Goal: Navigation & Orientation: Find specific page/section

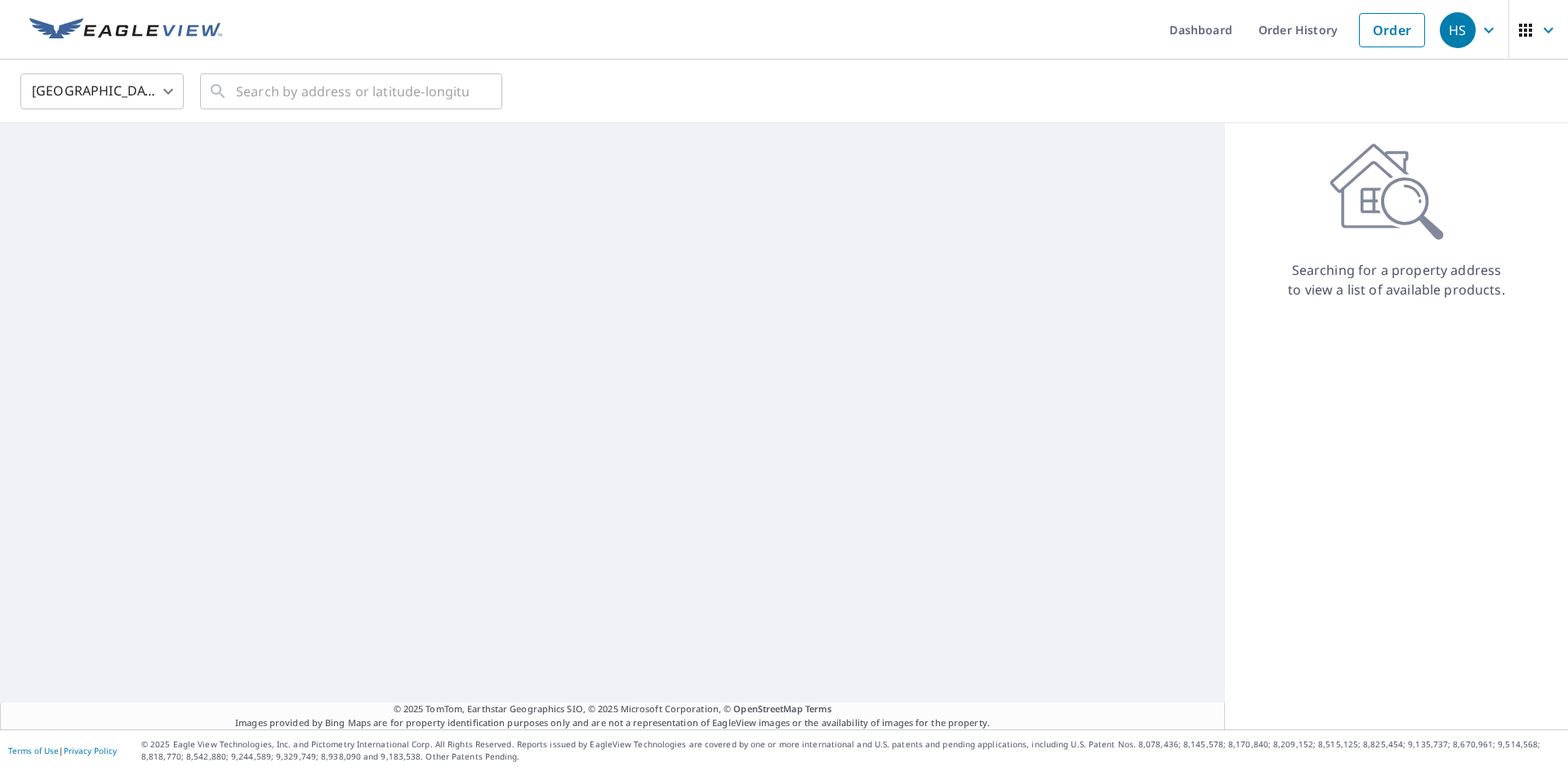
click at [1543, 17] on span "button" at bounding box center [1538, 29] width 46 height 39
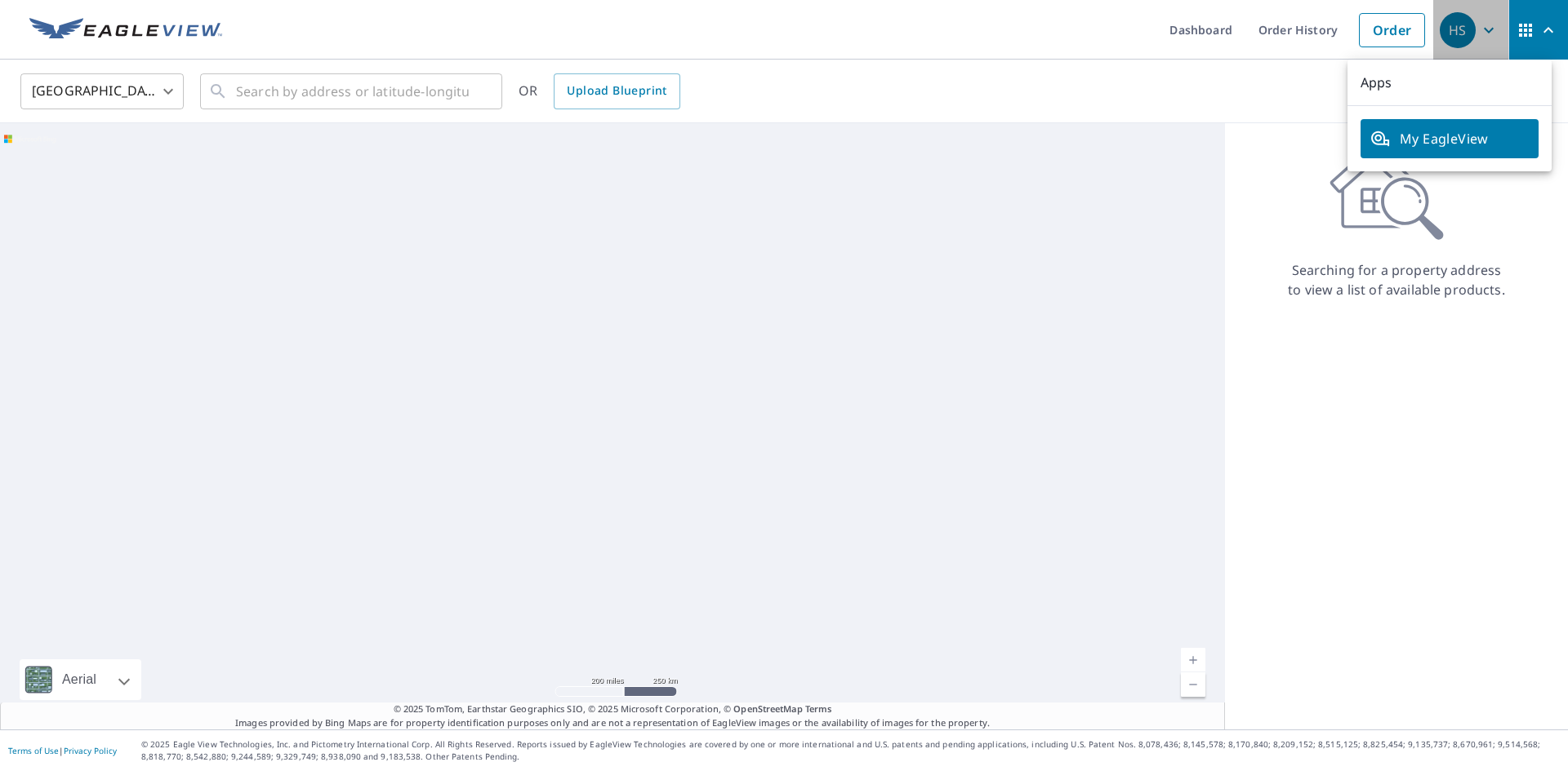
click at [1473, 18] on span "HS" at bounding box center [1471, 29] width 62 height 39
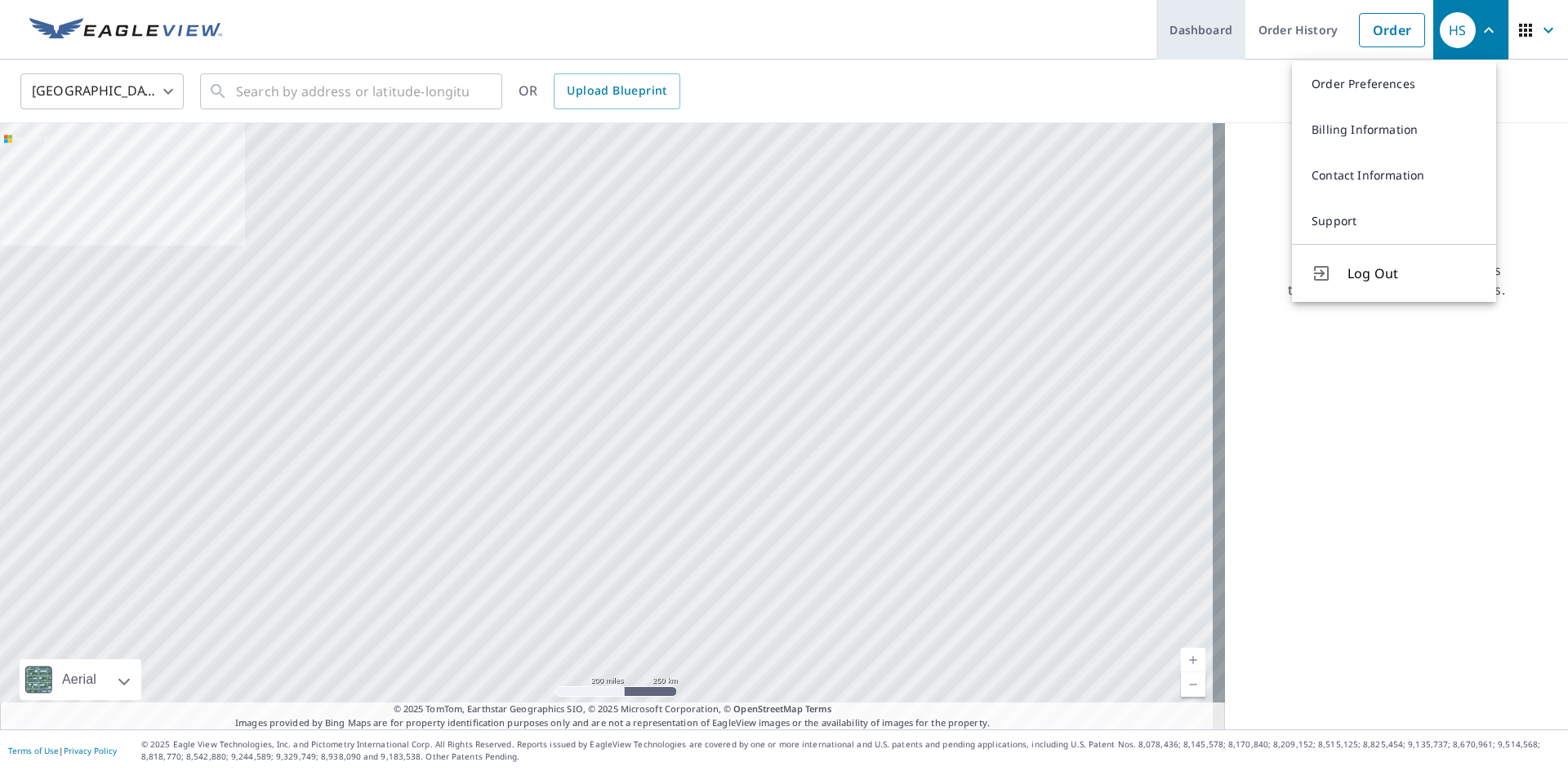
click at [1224, 28] on link "Dashboard" at bounding box center [1200, 29] width 89 height 60
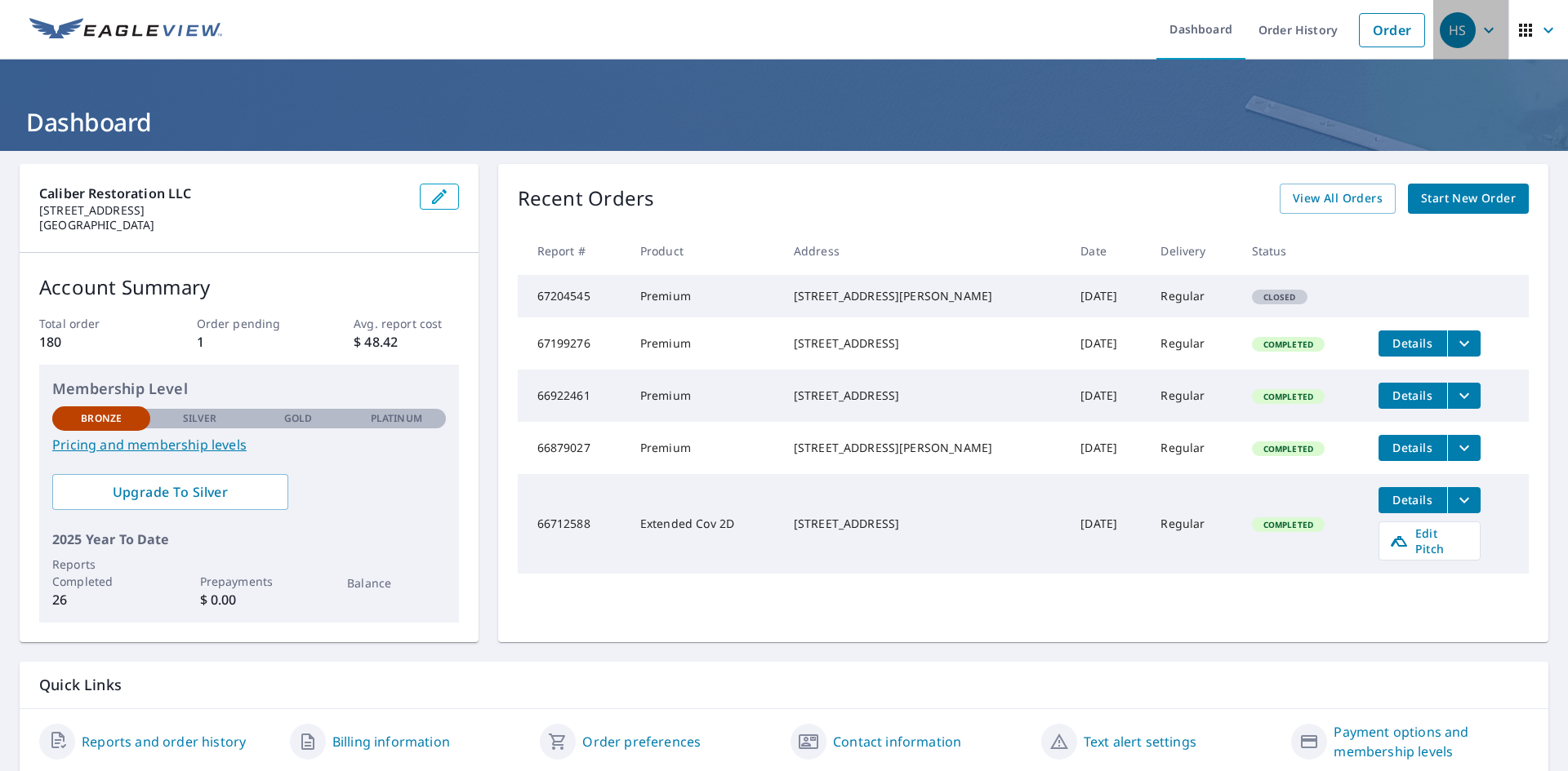
click at [1479, 25] on icon "button" at bounding box center [1488, 30] width 20 height 20
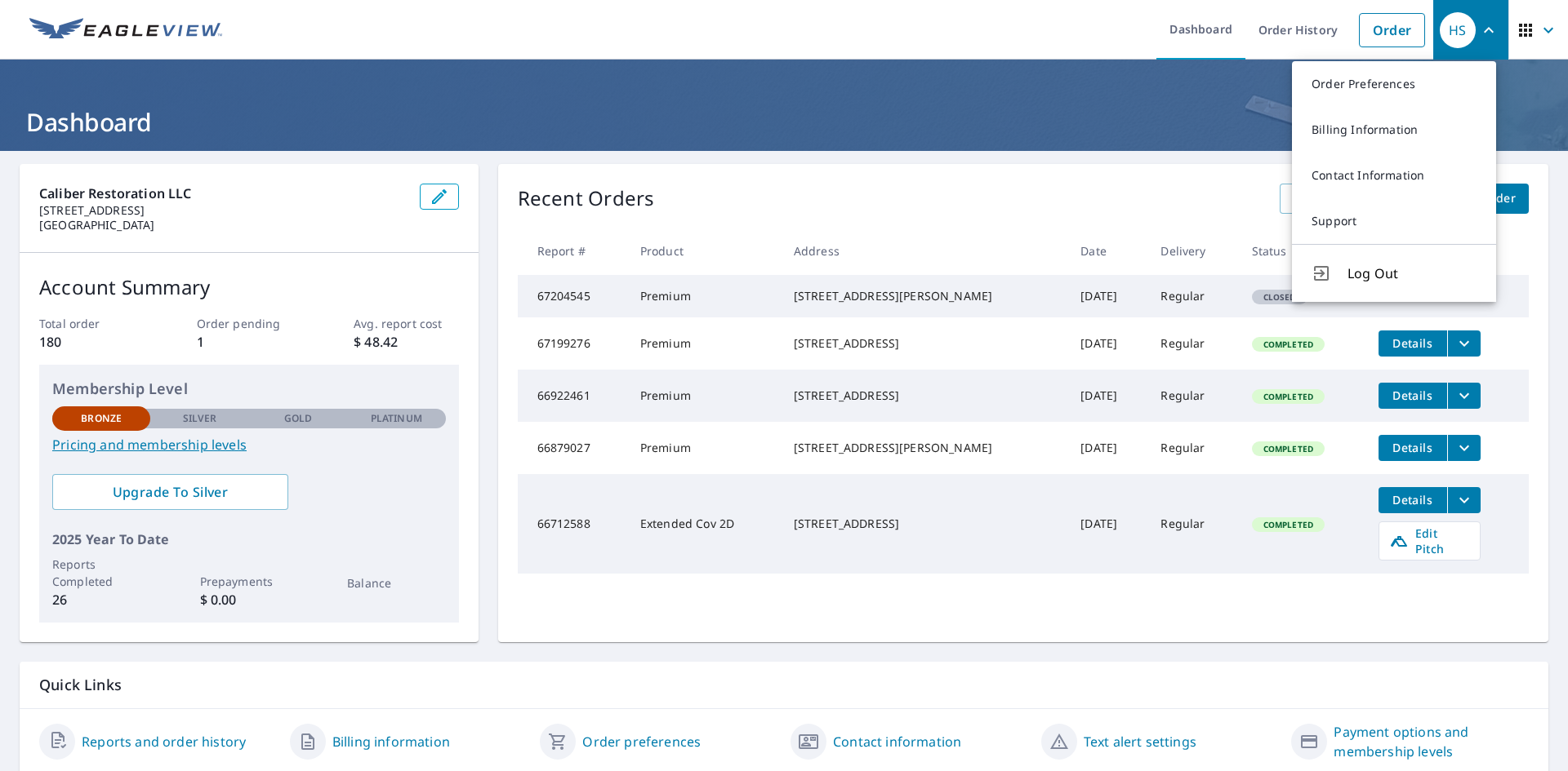
click at [1519, 23] on icon "button" at bounding box center [1525, 29] width 13 height 13
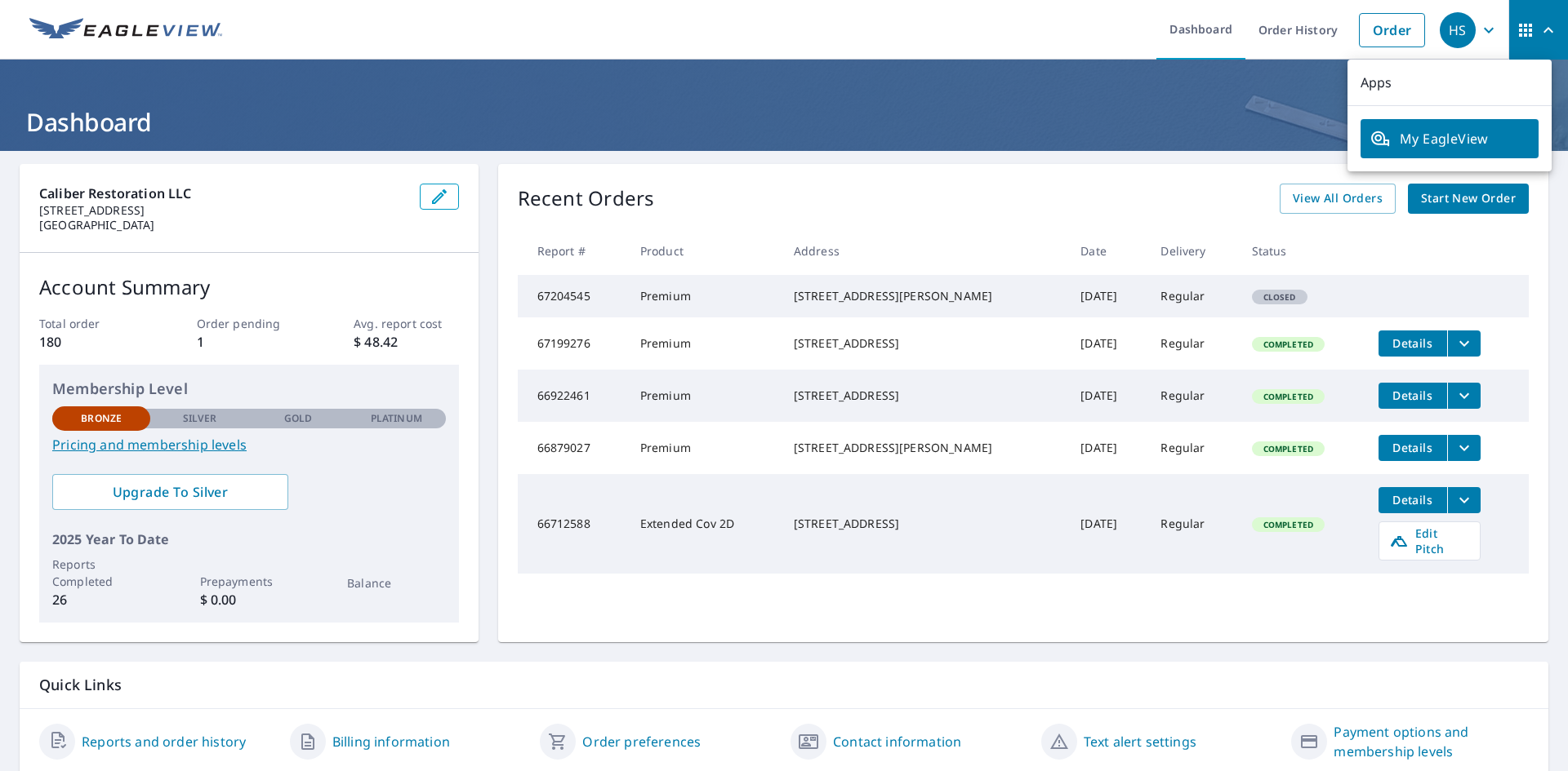
click at [1456, 142] on span "My EagleView" at bounding box center [1449, 138] width 158 height 20
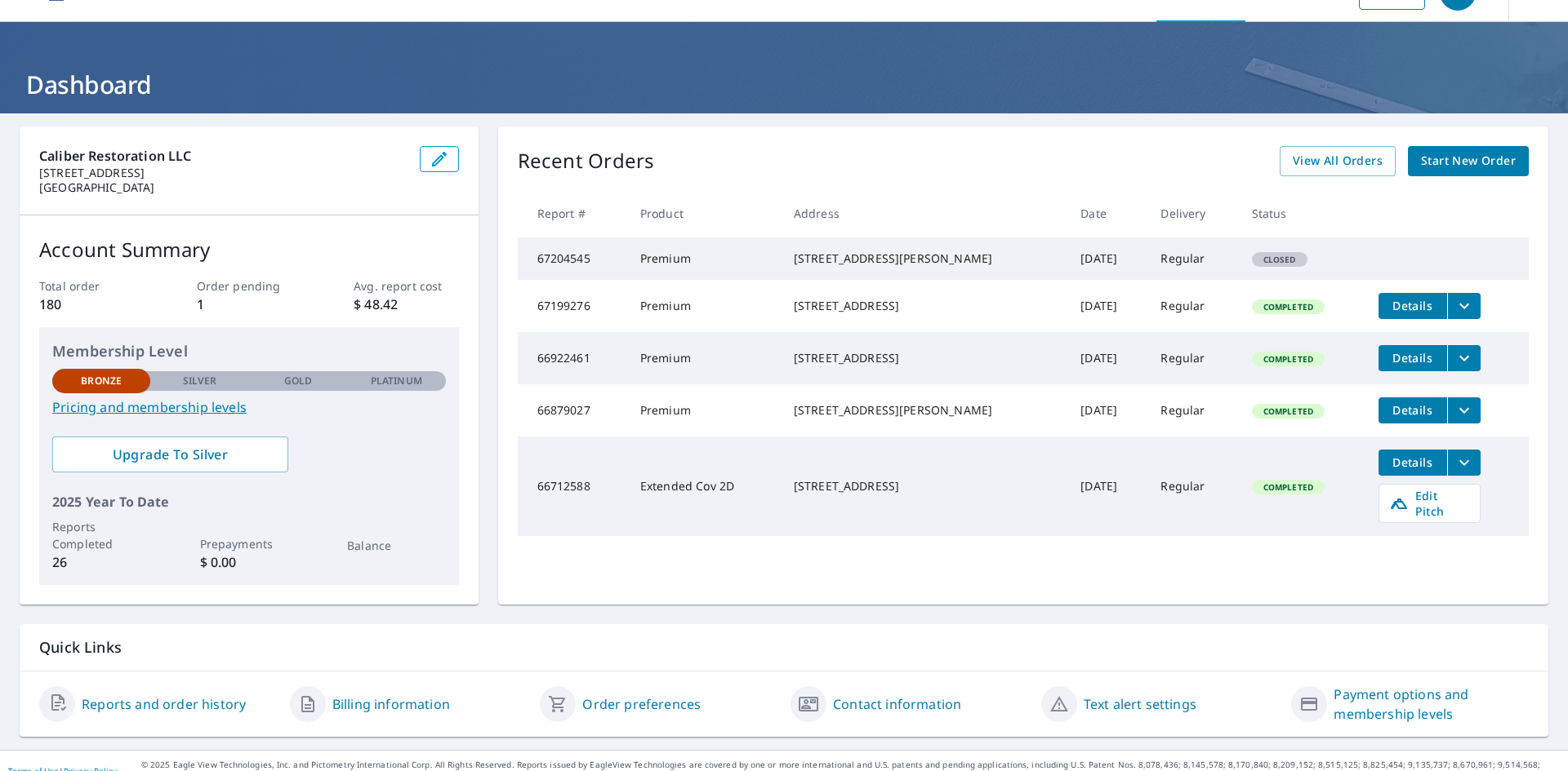
scroll to position [58, 0]
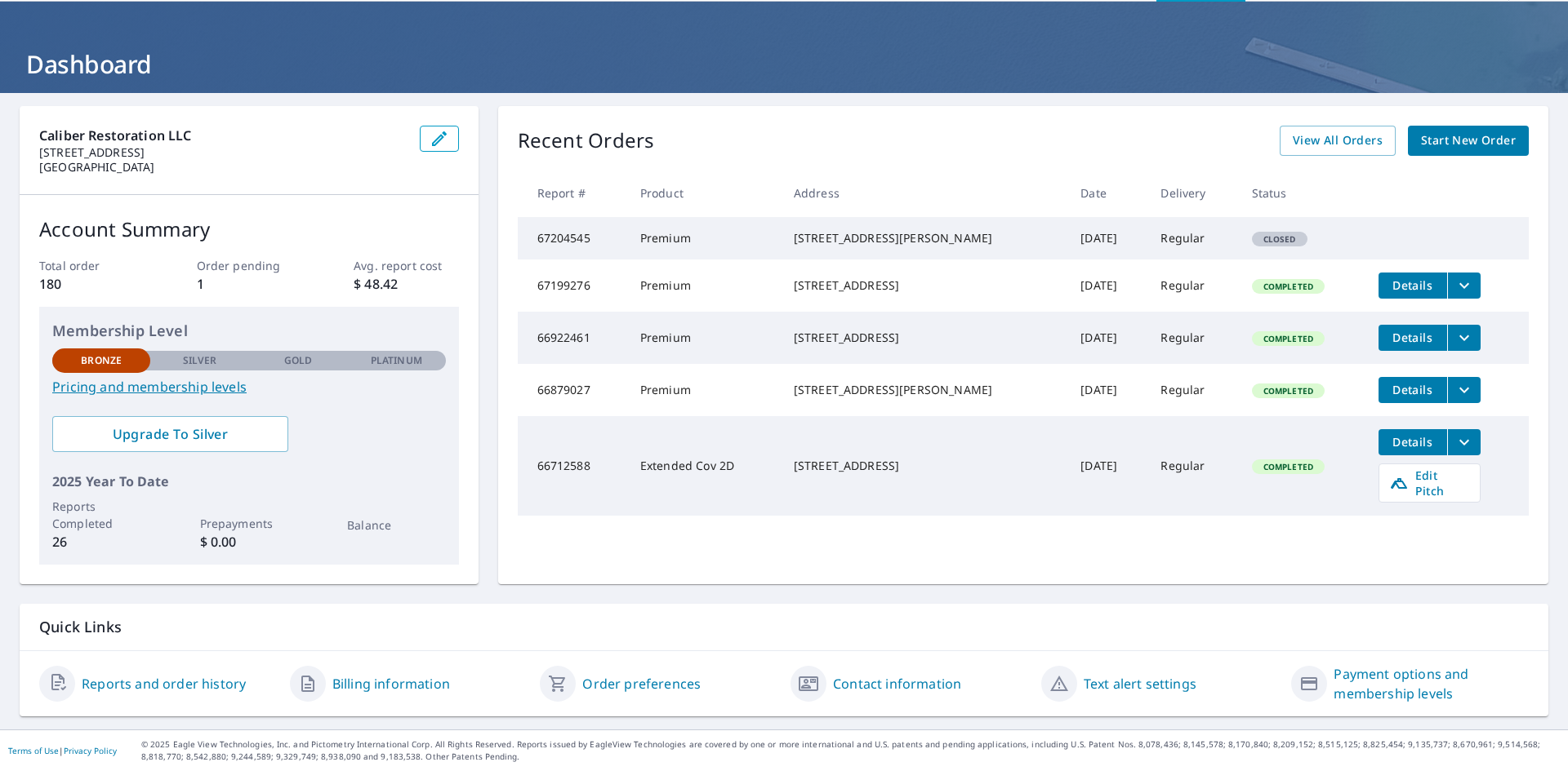
click at [238, 361] on div "Silver" at bounding box center [199, 361] width 98 height 20
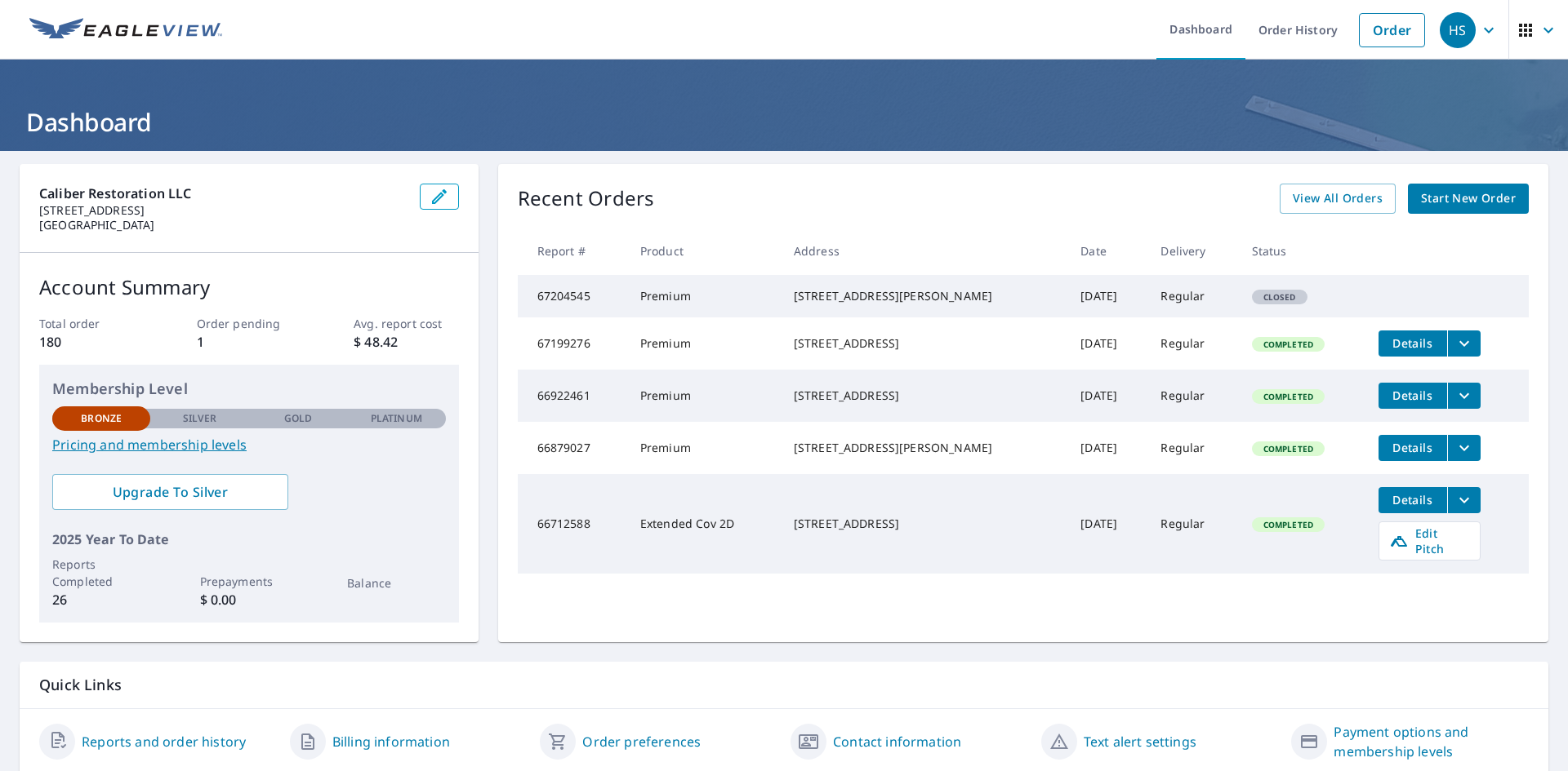
click at [1481, 36] on icon "button" at bounding box center [1488, 30] width 20 height 20
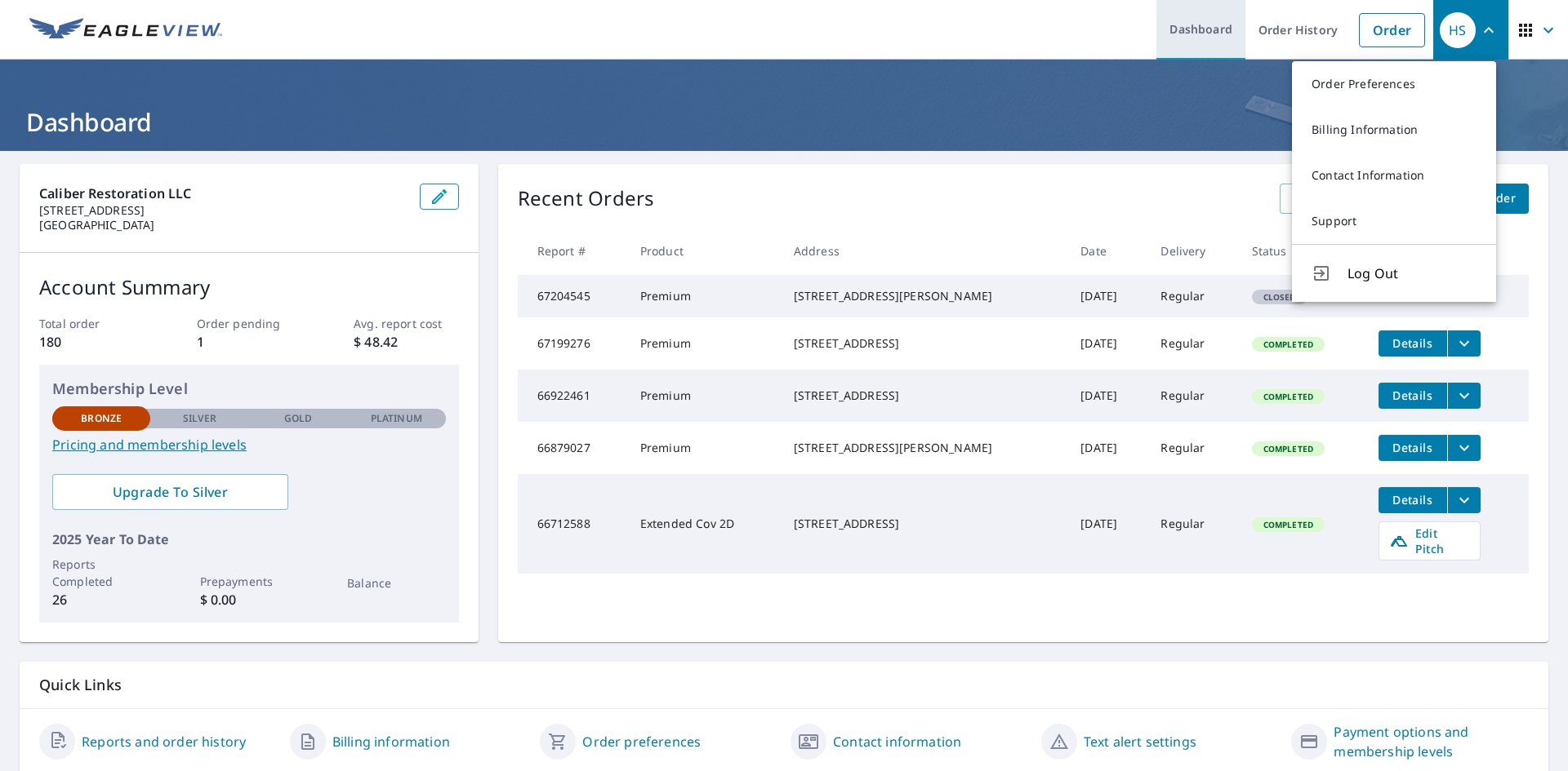
click at [1156, 16] on link "Dashboard" at bounding box center [1200, 29] width 89 height 60
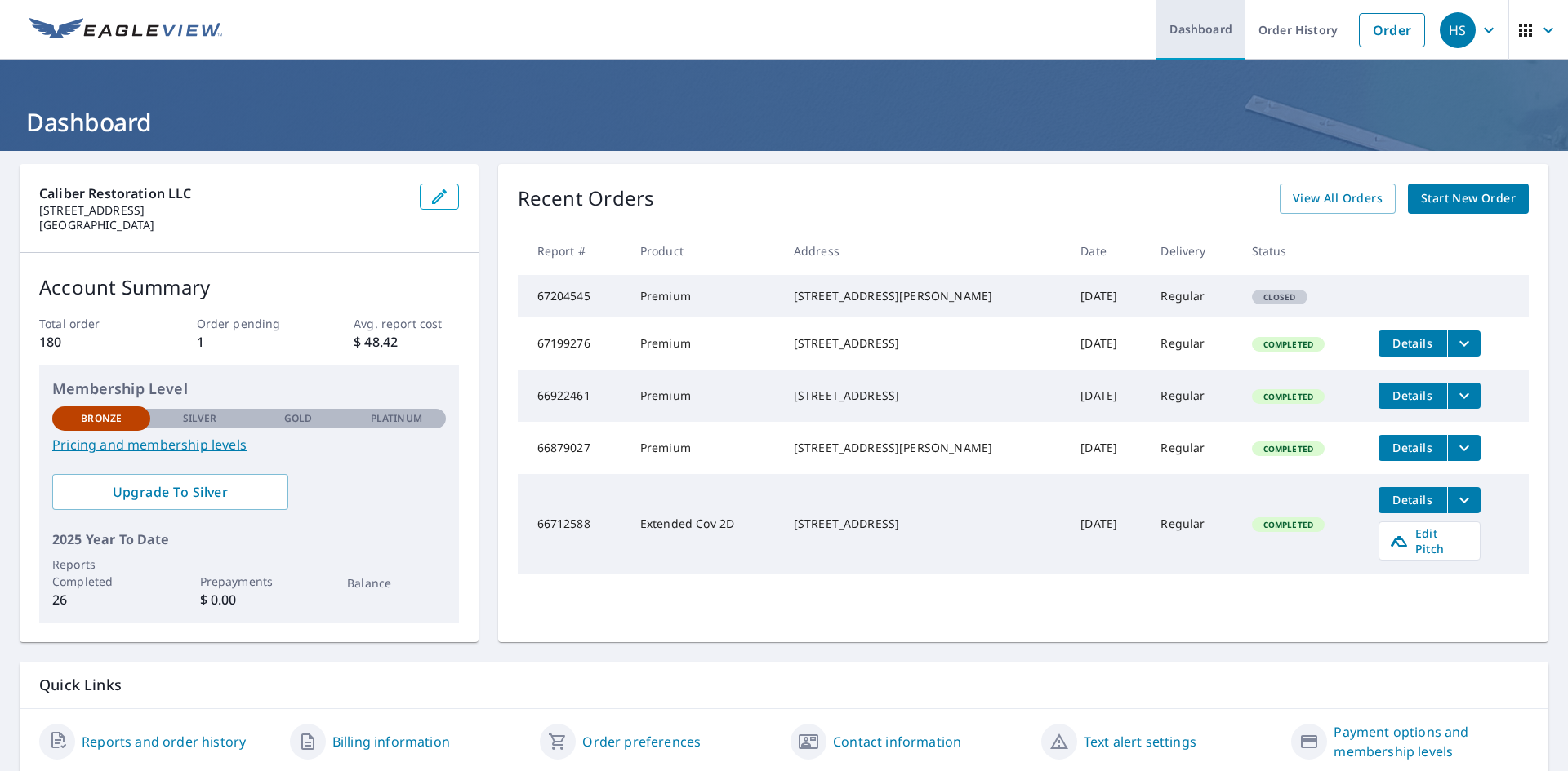
click at [1183, 36] on link "Dashboard" at bounding box center [1200, 29] width 89 height 60
click at [1190, 32] on link "Dashboard" at bounding box center [1200, 29] width 89 height 60
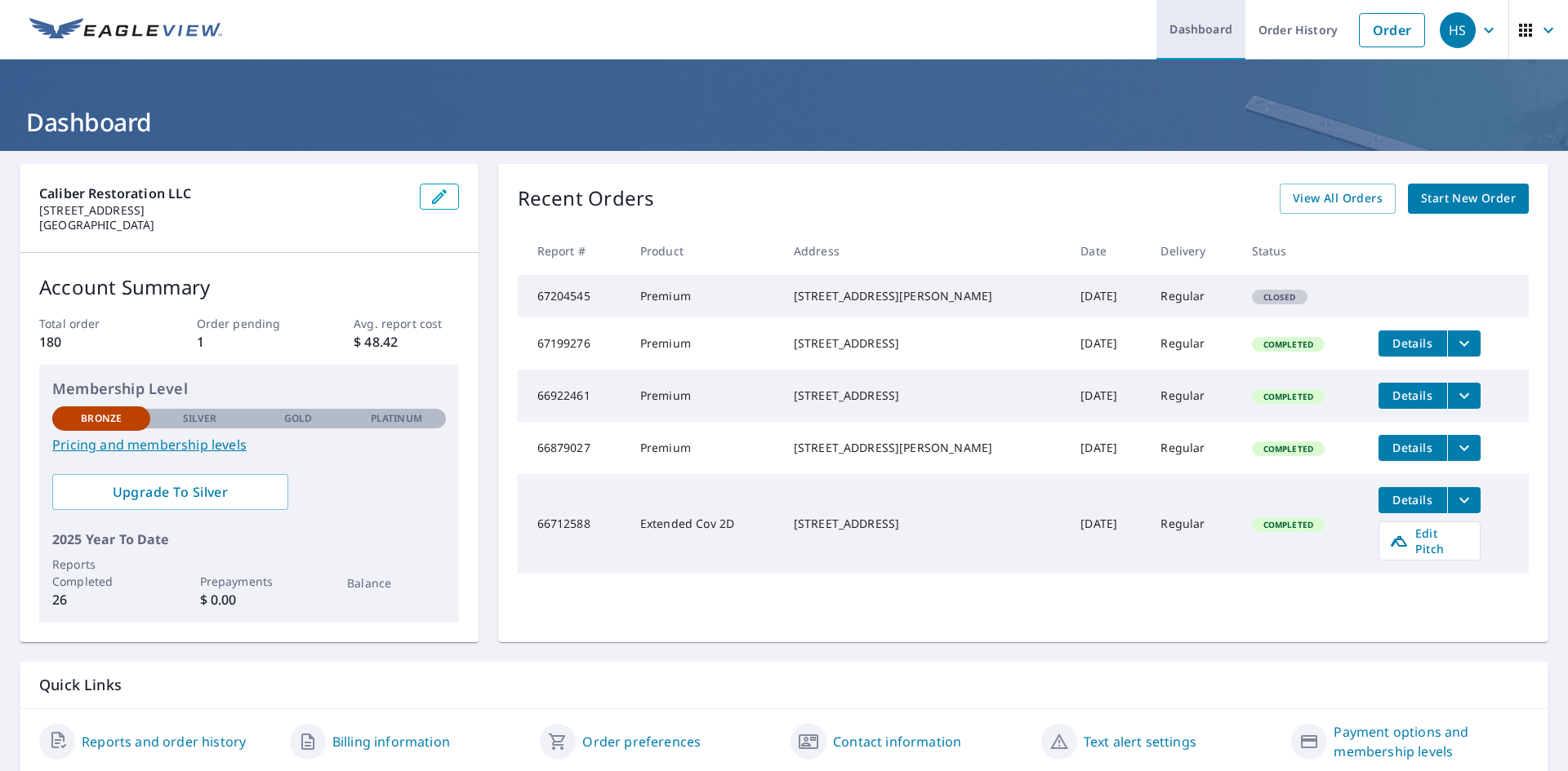
click at [1190, 32] on link "Dashboard" at bounding box center [1200, 29] width 89 height 60
click at [1479, 34] on icon "button" at bounding box center [1488, 30] width 20 height 20
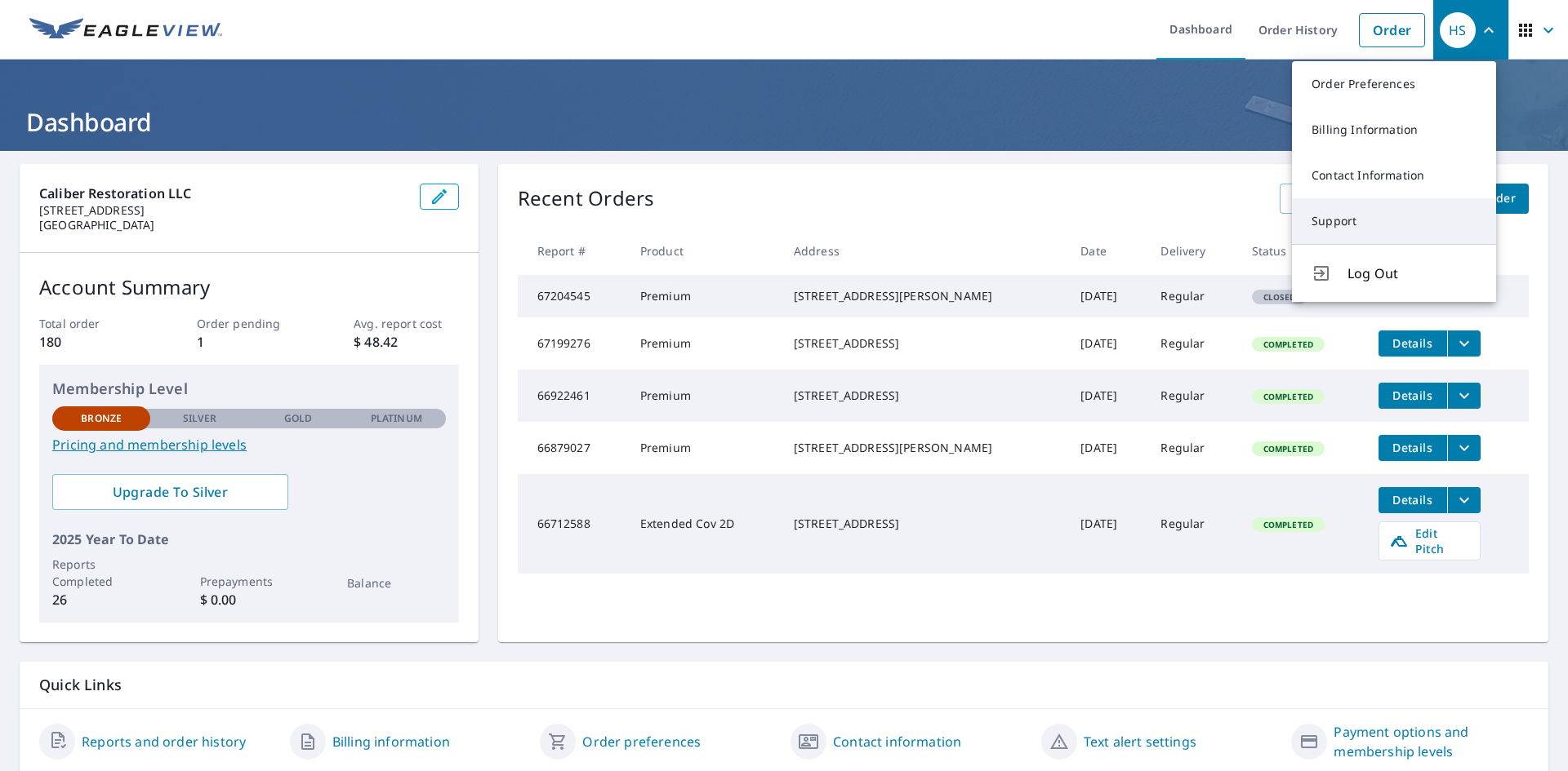
click at [1390, 213] on link "Support" at bounding box center [1394, 221] width 204 height 46
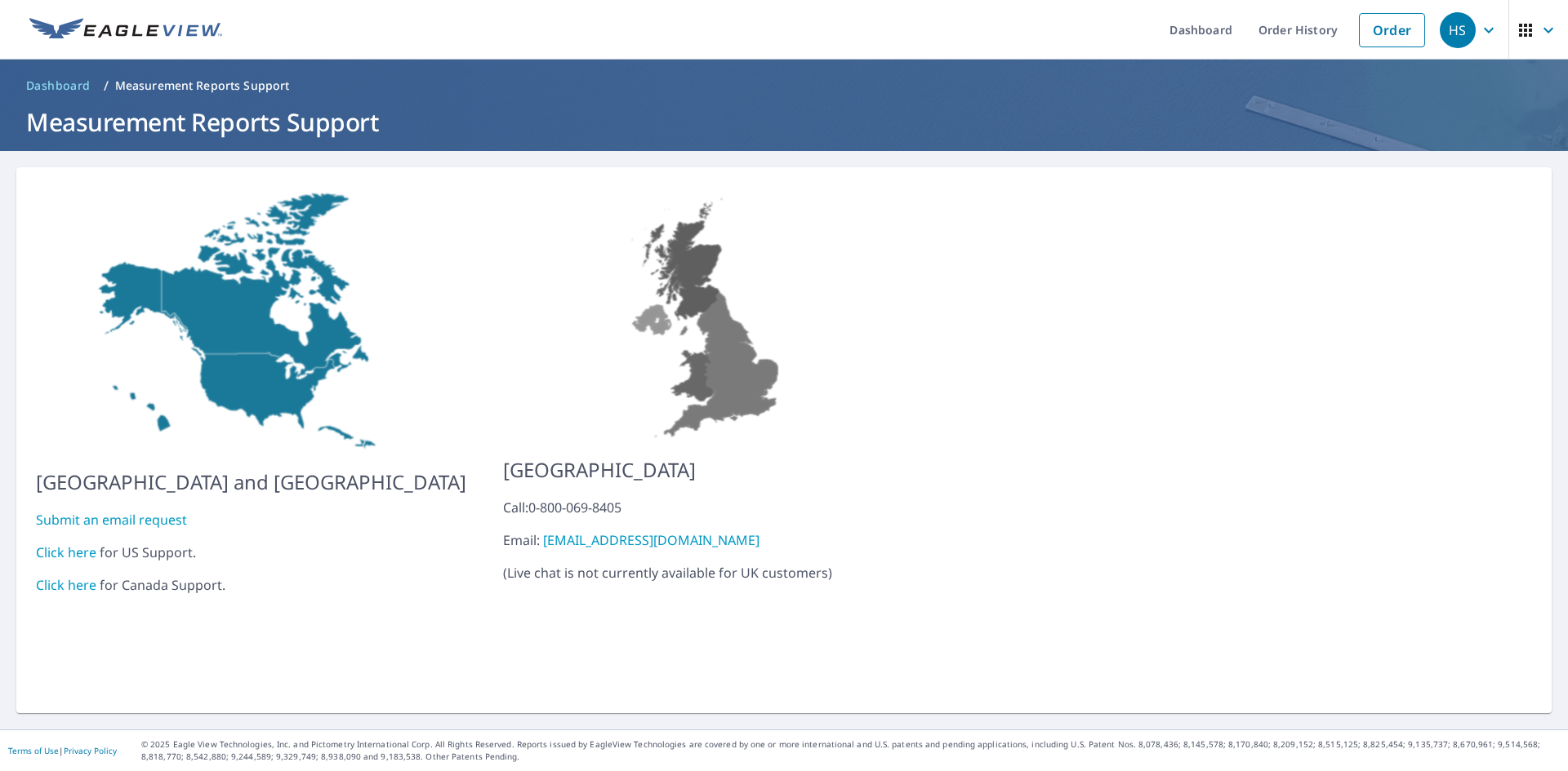
click at [1481, 32] on icon "button" at bounding box center [1488, 30] width 20 height 20
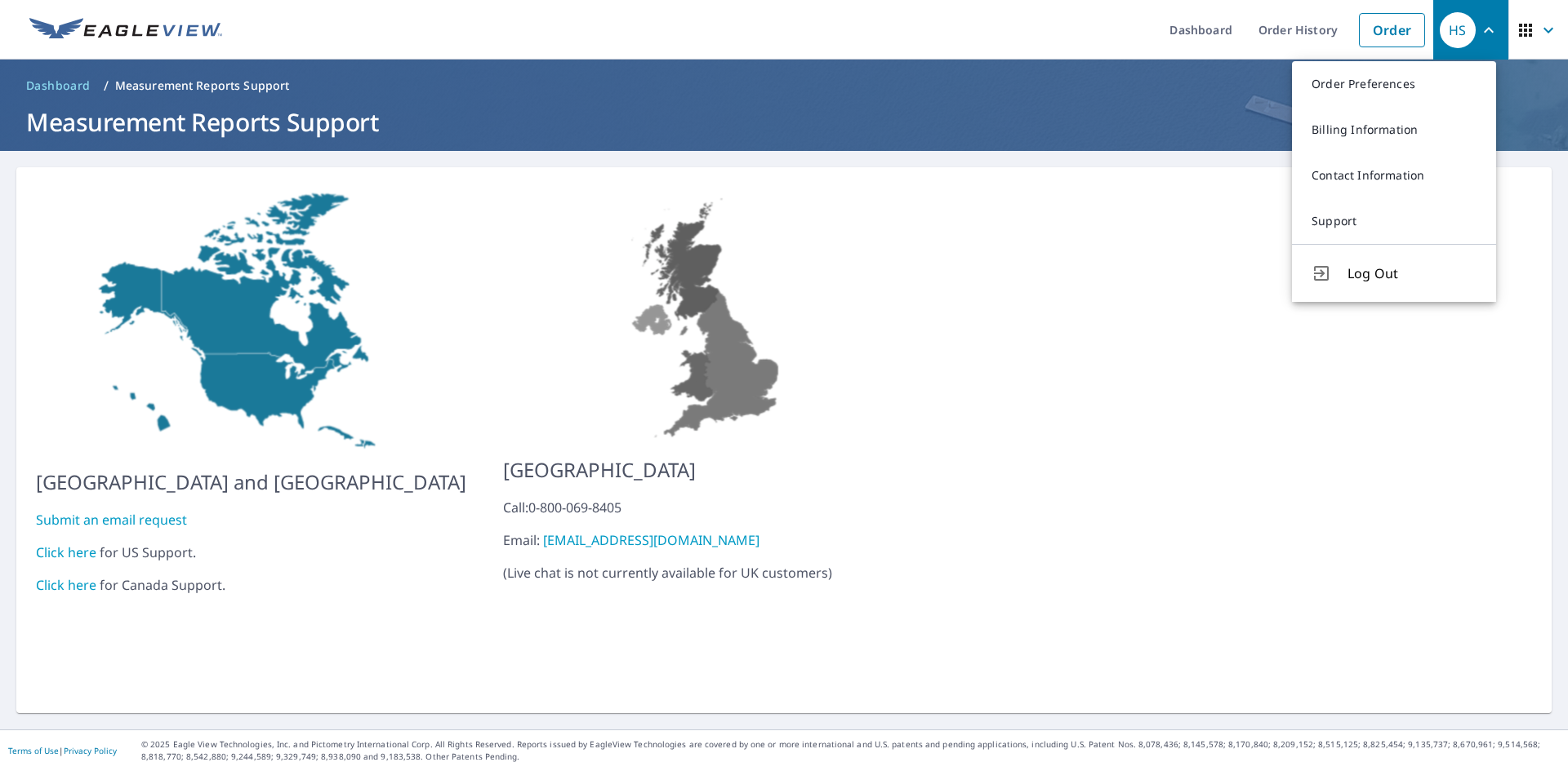
click at [1524, 35] on span "button" at bounding box center [1538, 29] width 46 height 39
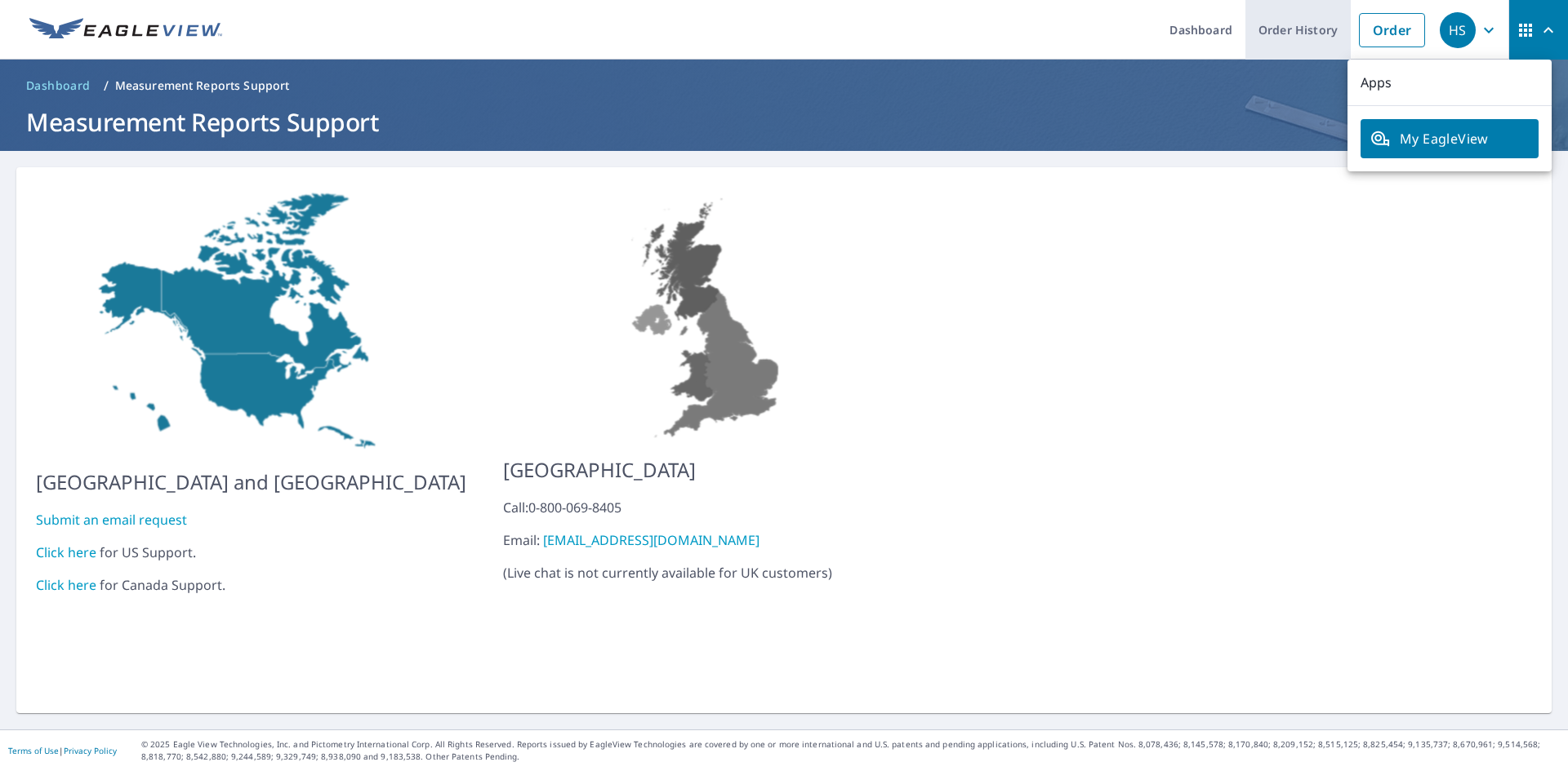
click at [1307, 21] on link "Order History" at bounding box center [1298, 29] width 106 height 60
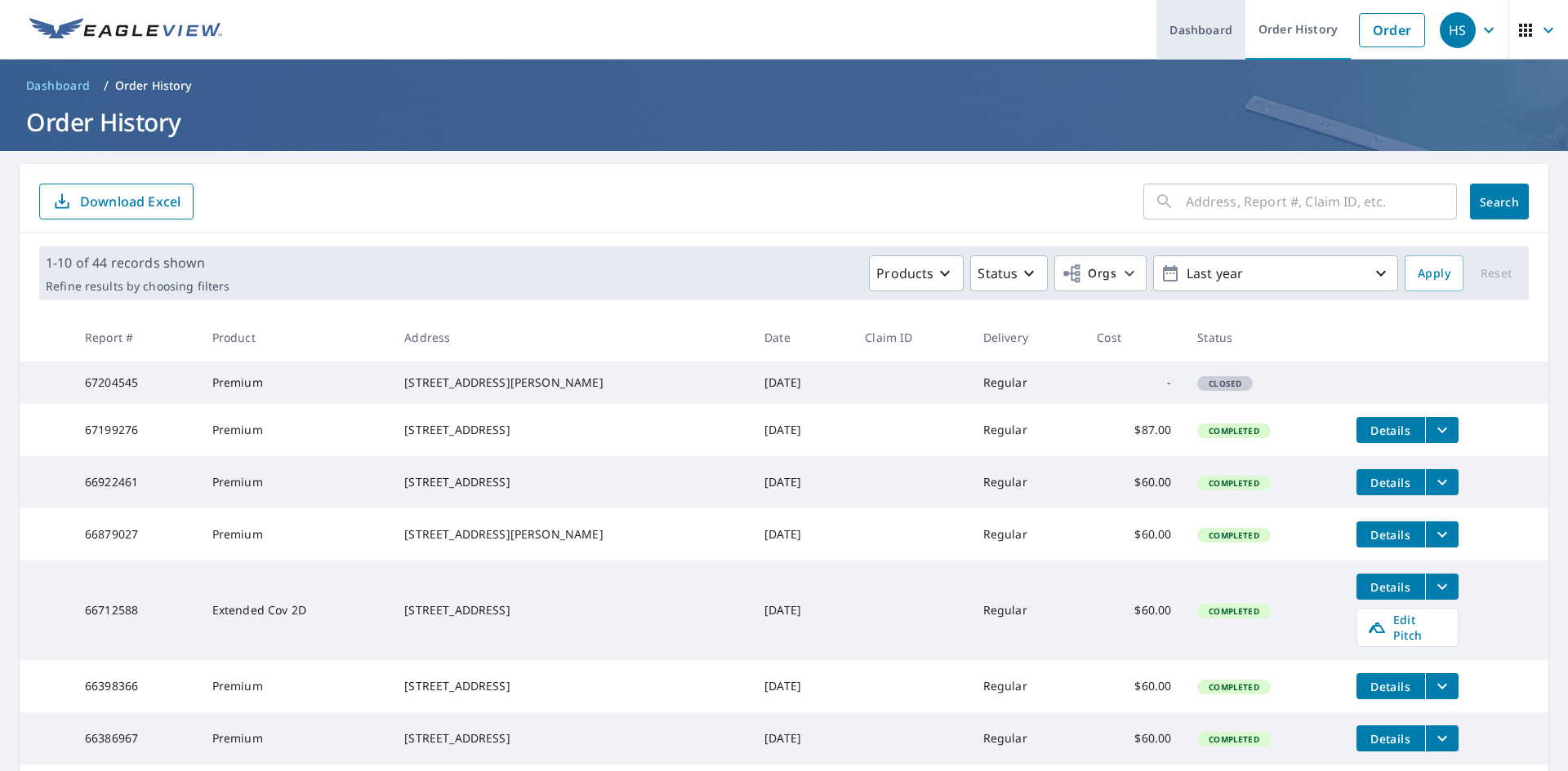
click at [1171, 32] on link "Dashboard" at bounding box center [1200, 29] width 89 height 60
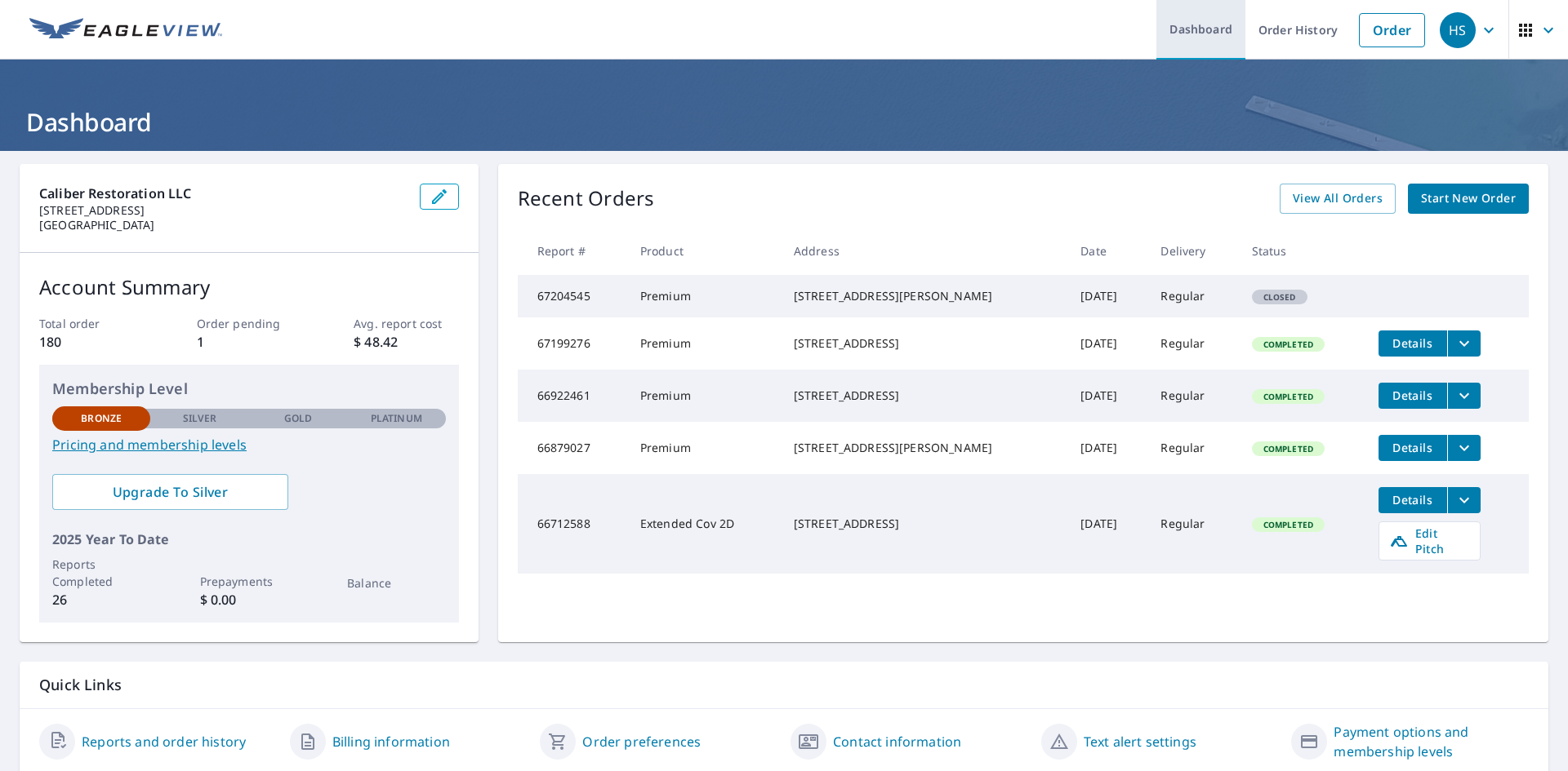
click at [1189, 26] on link "Dashboard" at bounding box center [1200, 29] width 89 height 60
click at [1543, 32] on icon "button" at bounding box center [1548, 30] width 20 height 20
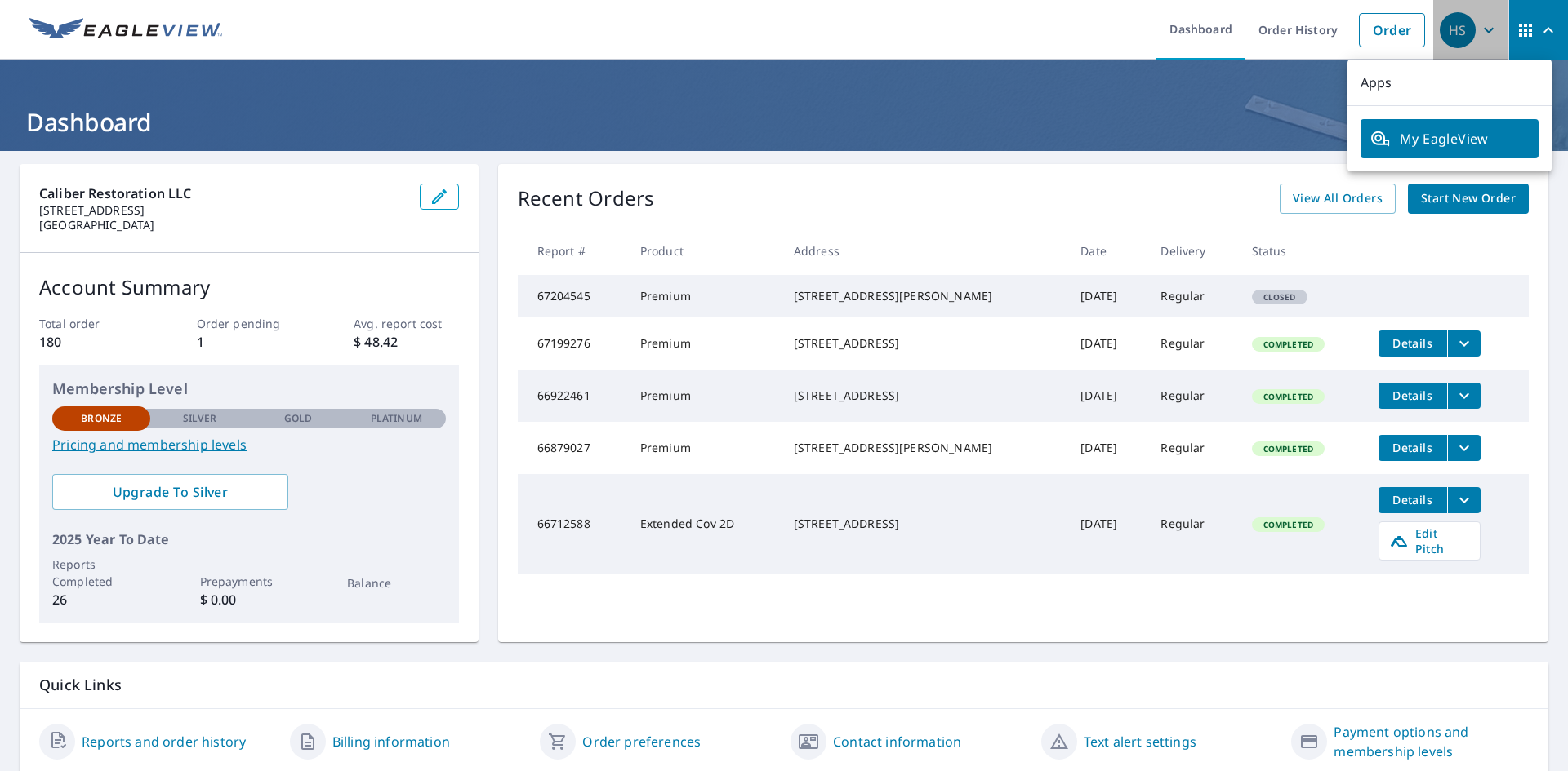
click at [1479, 27] on icon "button" at bounding box center [1488, 30] width 20 height 20
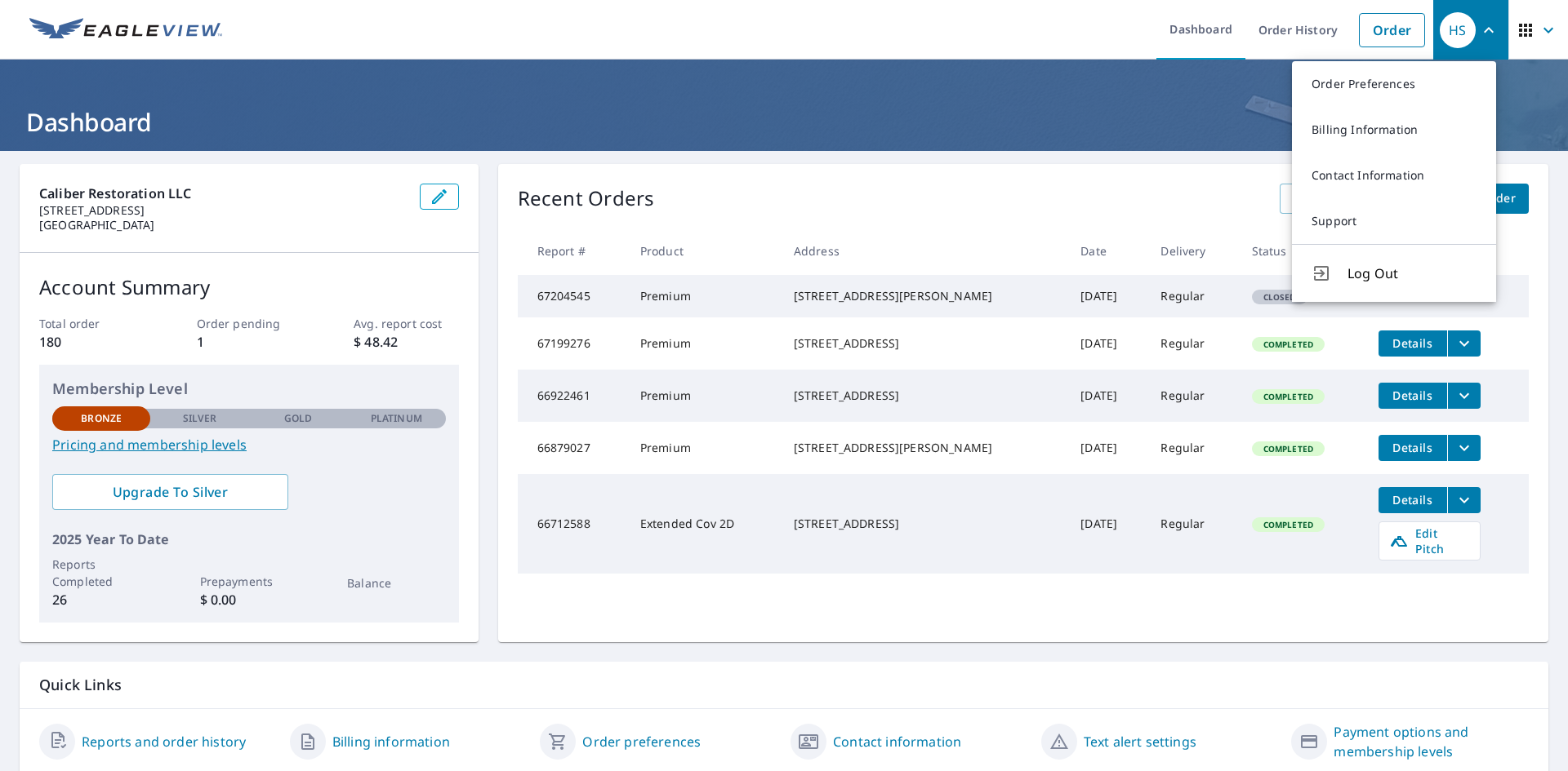
click at [849, 70] on header "Dashboard" at bounding box center [784, 106] width 1568 height 92
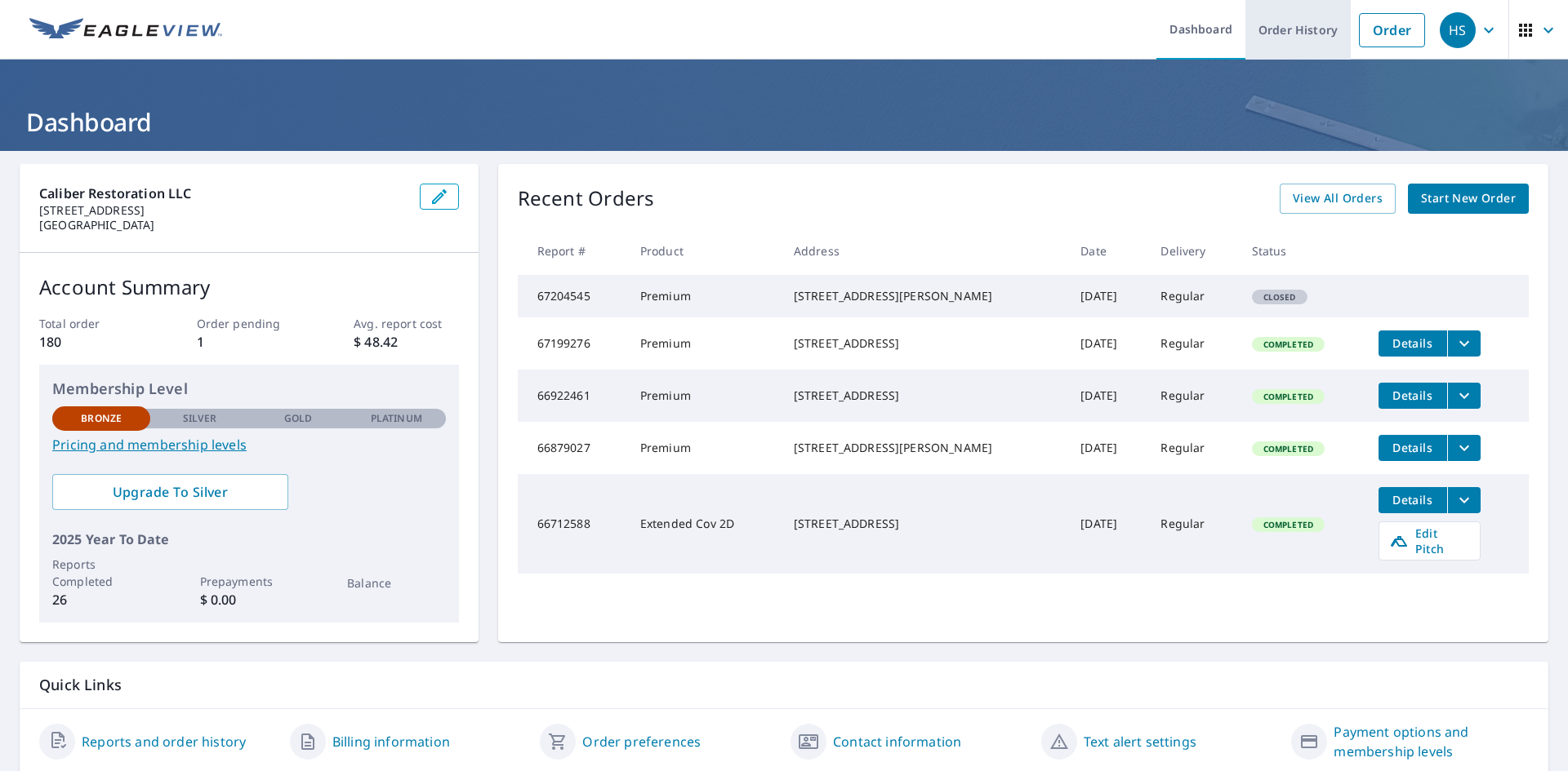
click at [1298, 14] on link "Order History" at bounding box center [1298, 29] width 106 height 60
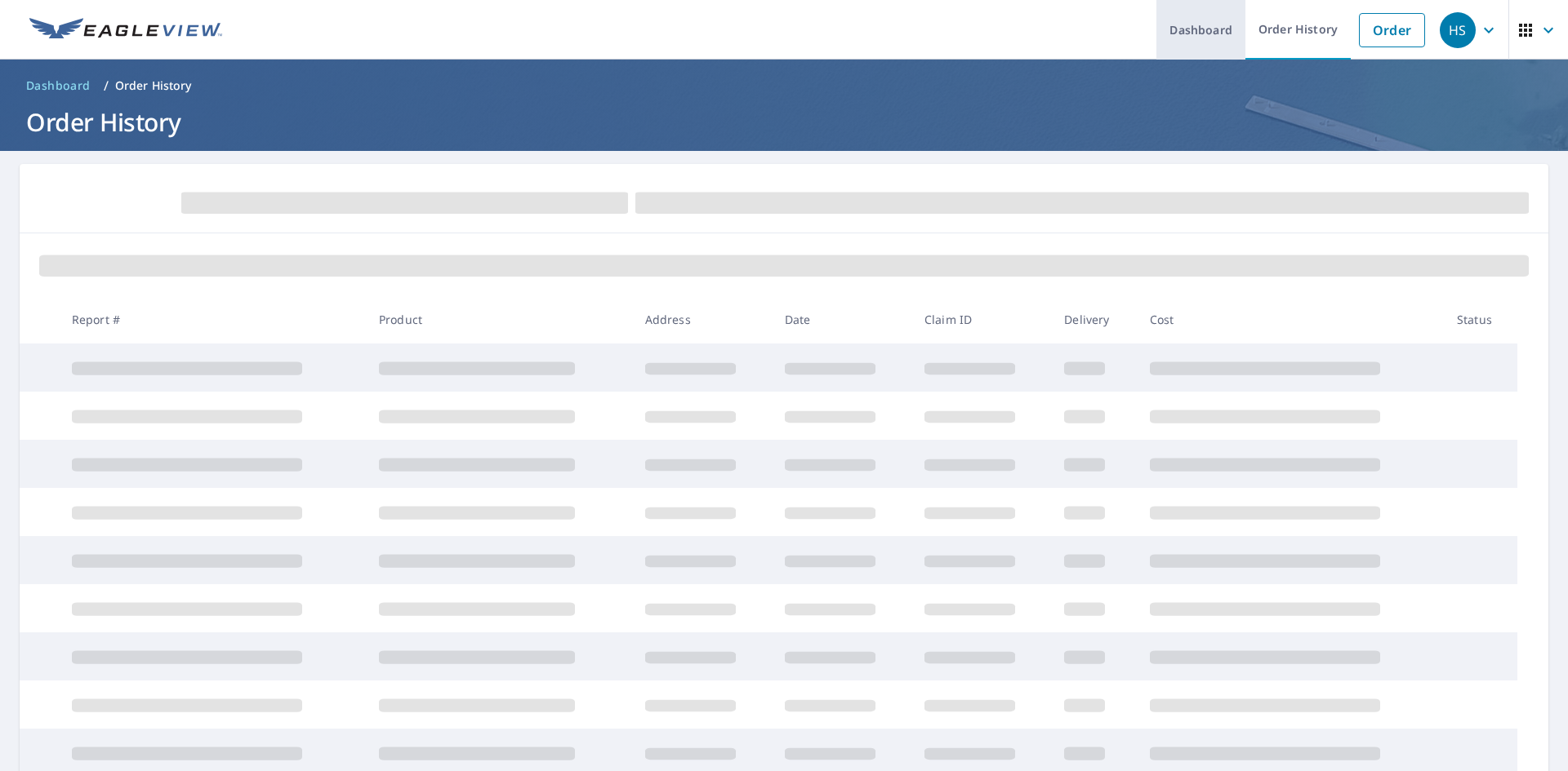
click at [1193, 29] on link "Dashboard" at bounding box center [1200, 29] width 89 height 60
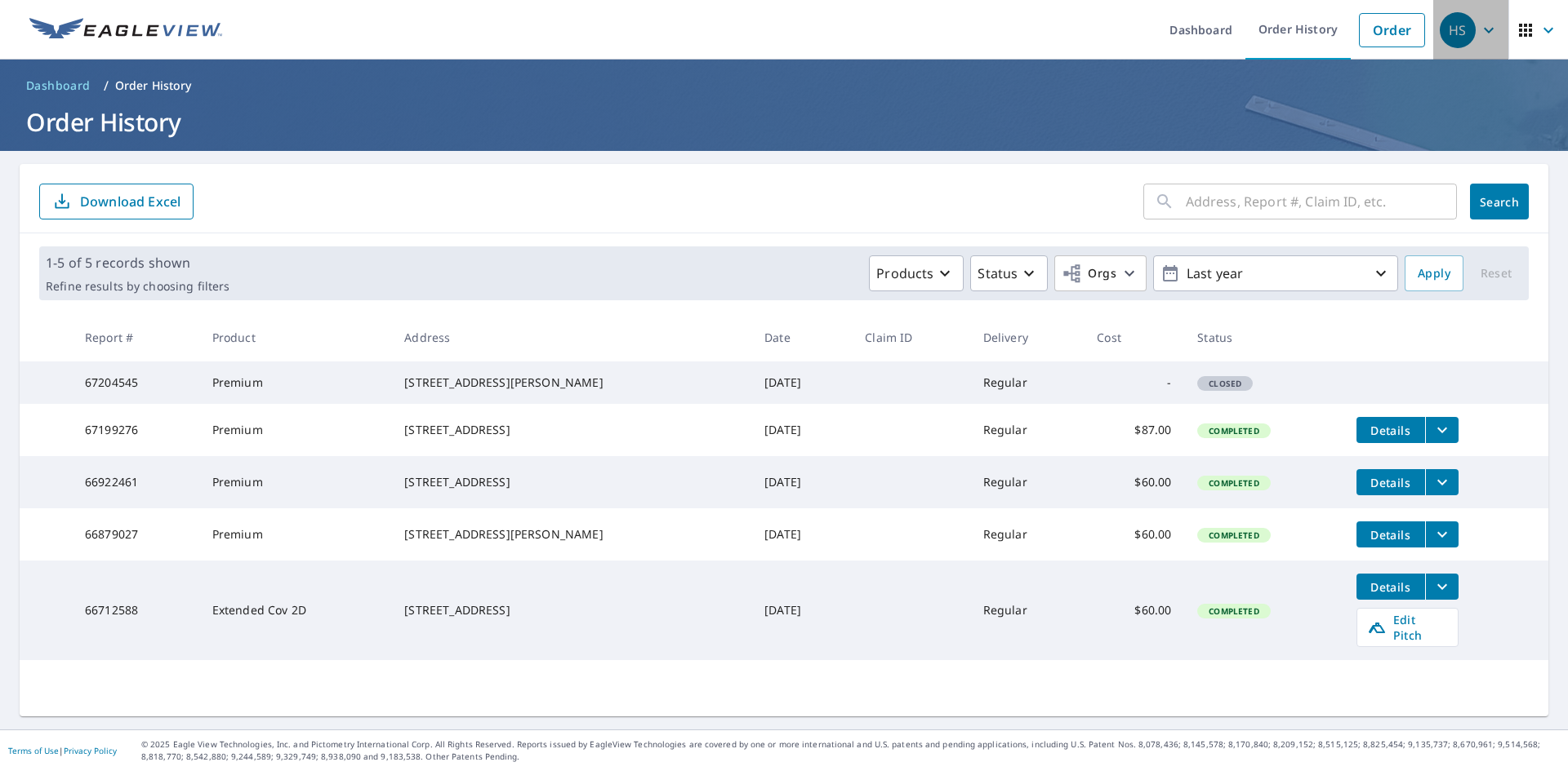
click at [1461, 25] on div "HS" at bounding box center [1457, 29] width 35 height 35
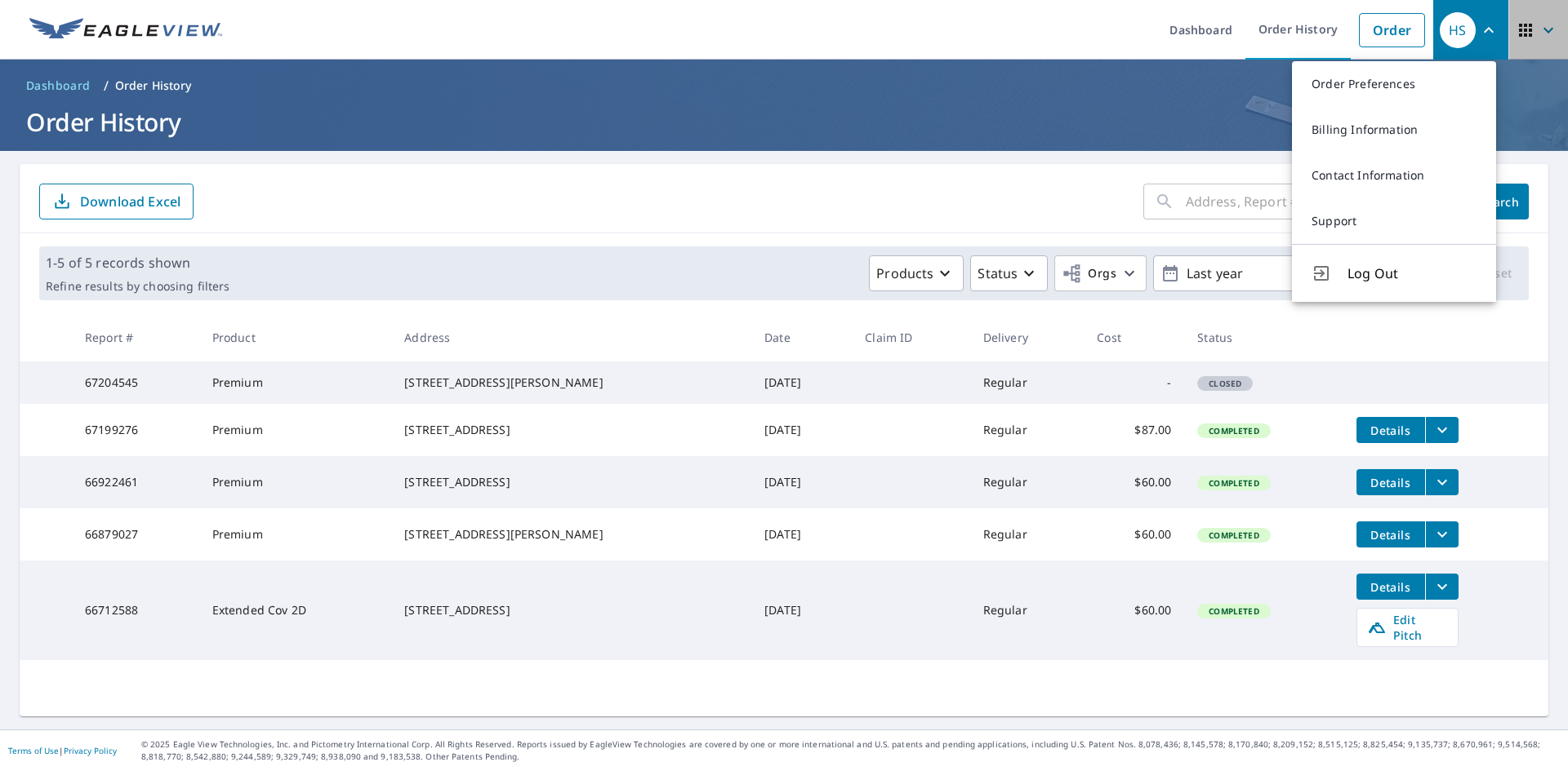
click at [1539, 29] on icon "button" at bounding box center [1548, 30] width 20 height 20
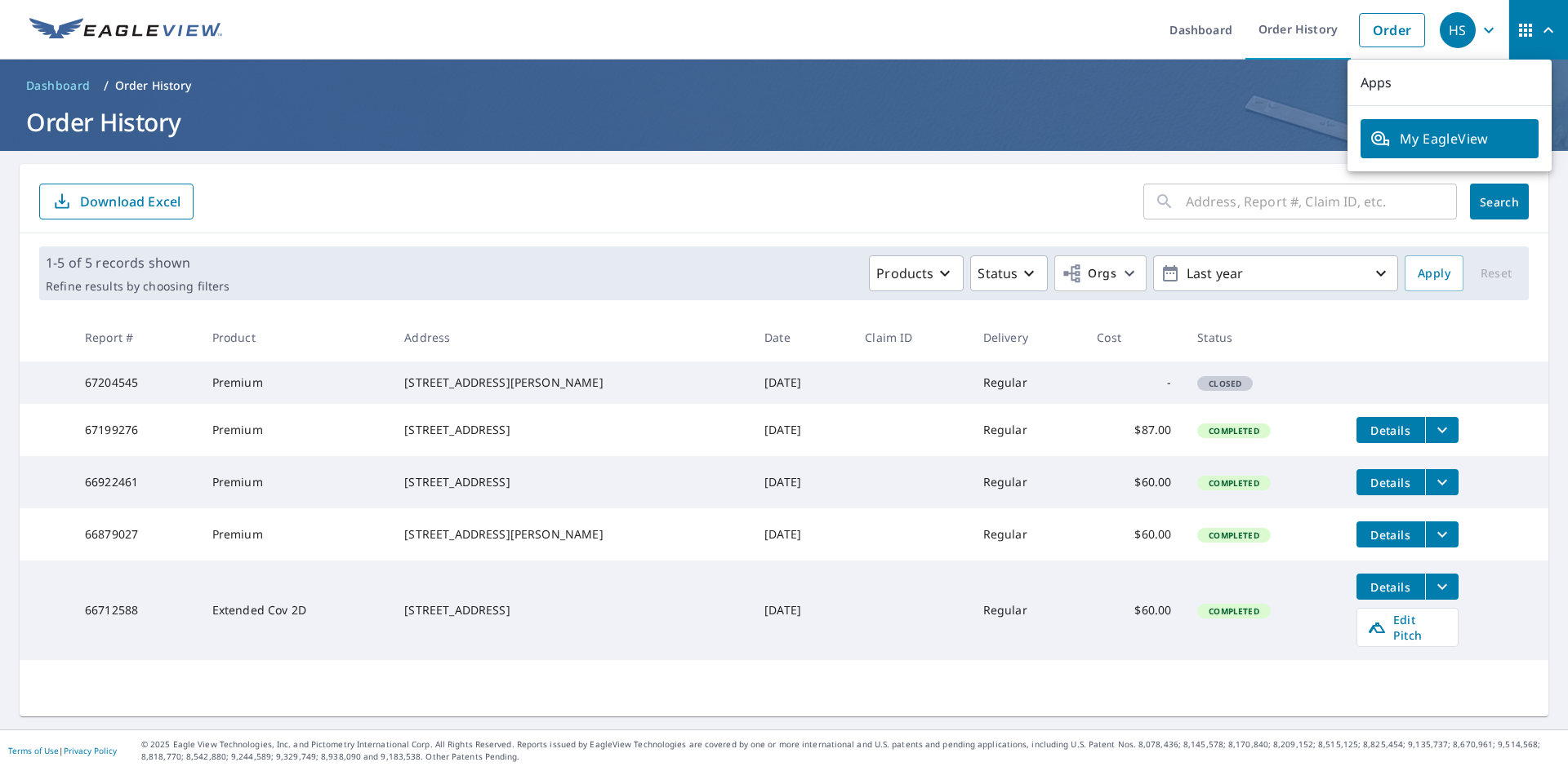
click at [1459, 37] on div "HS" at bounding box center [1457, 29] width 35 height 35
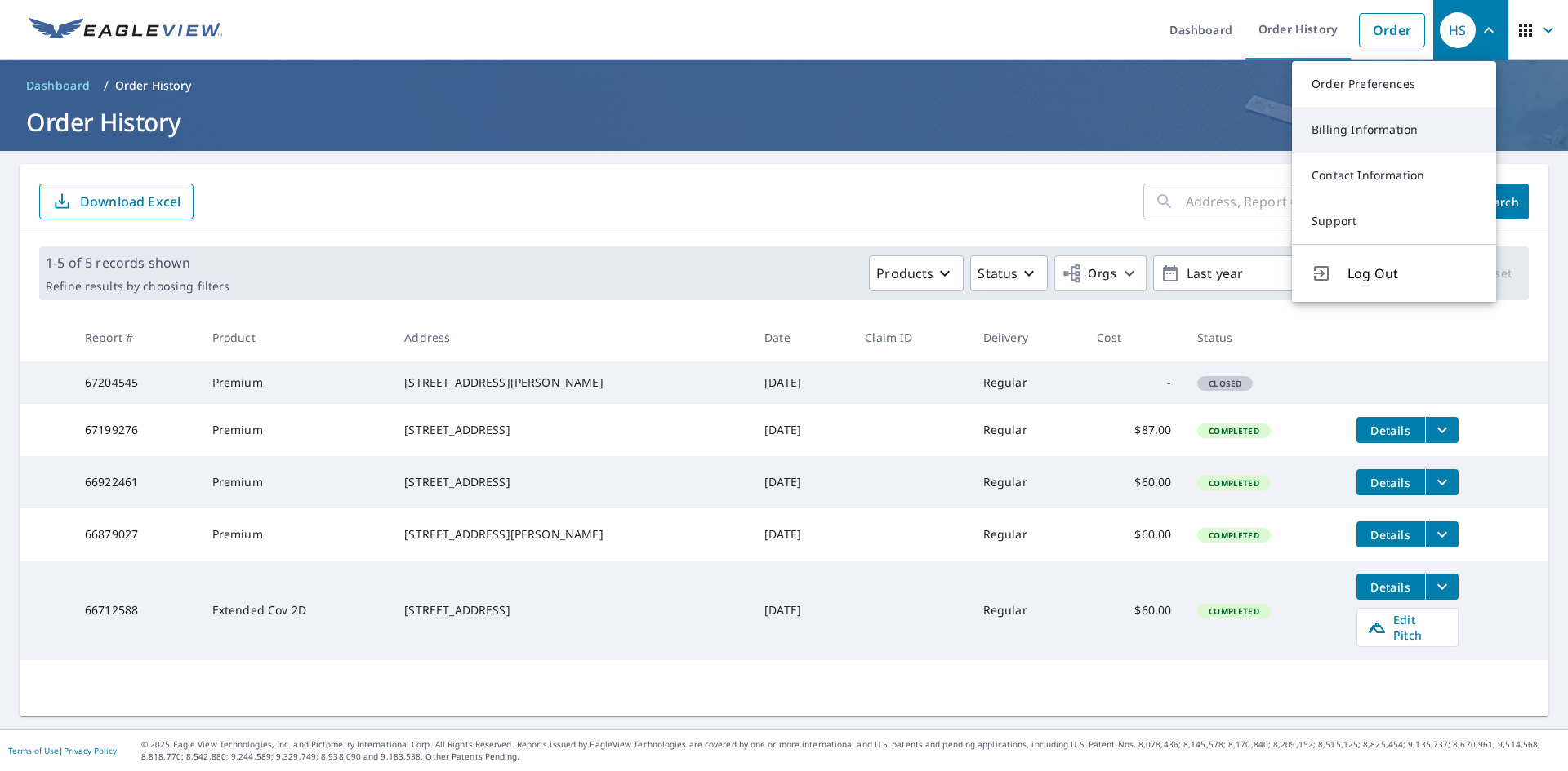
click at [1370, 126] on link "Billing Information" at bounding box center [1394, 130] width 204 height 46
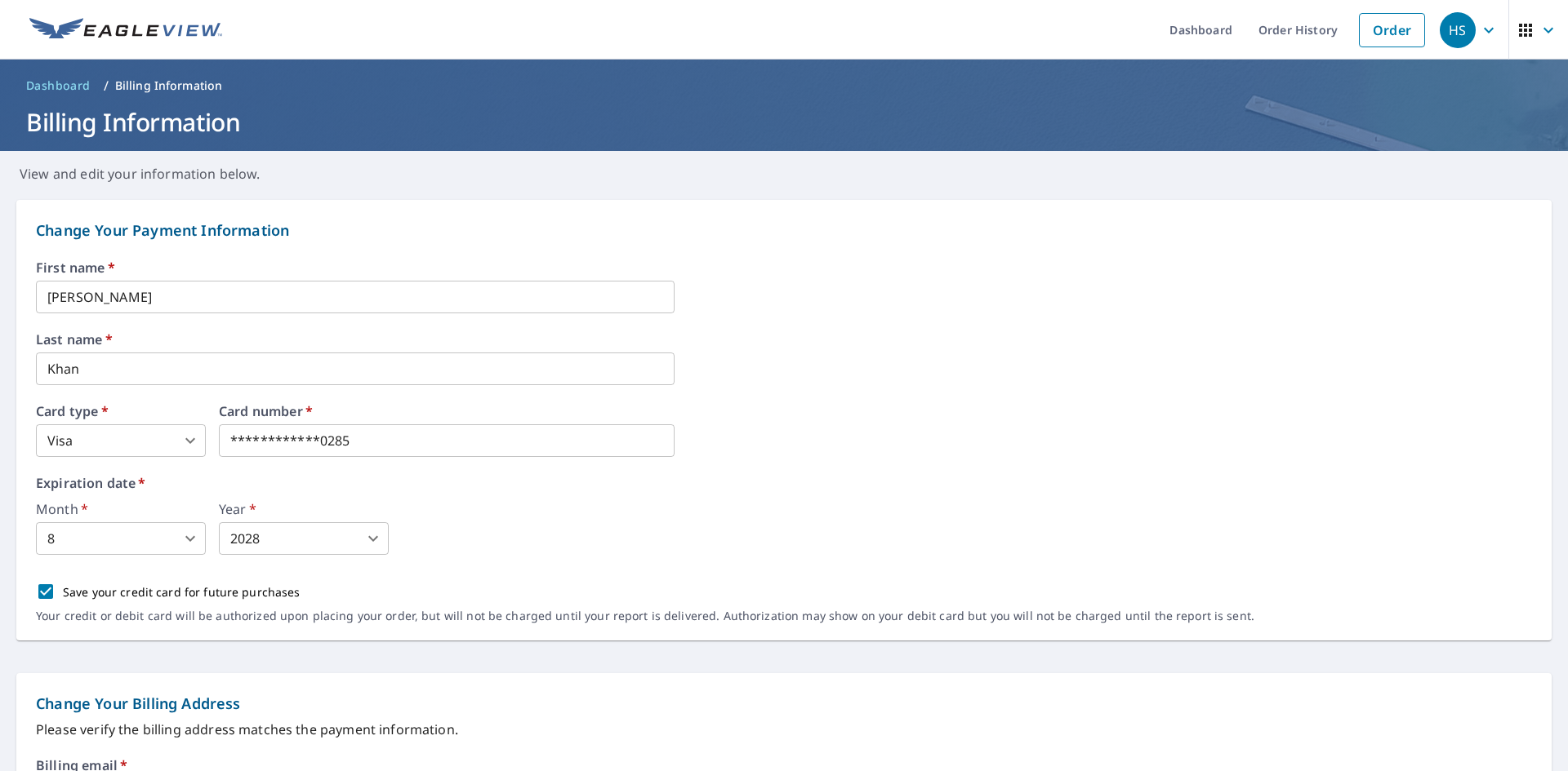
click at [1479, 23] on icon "button" at bounding box center [1488, 30] width 20 height 20
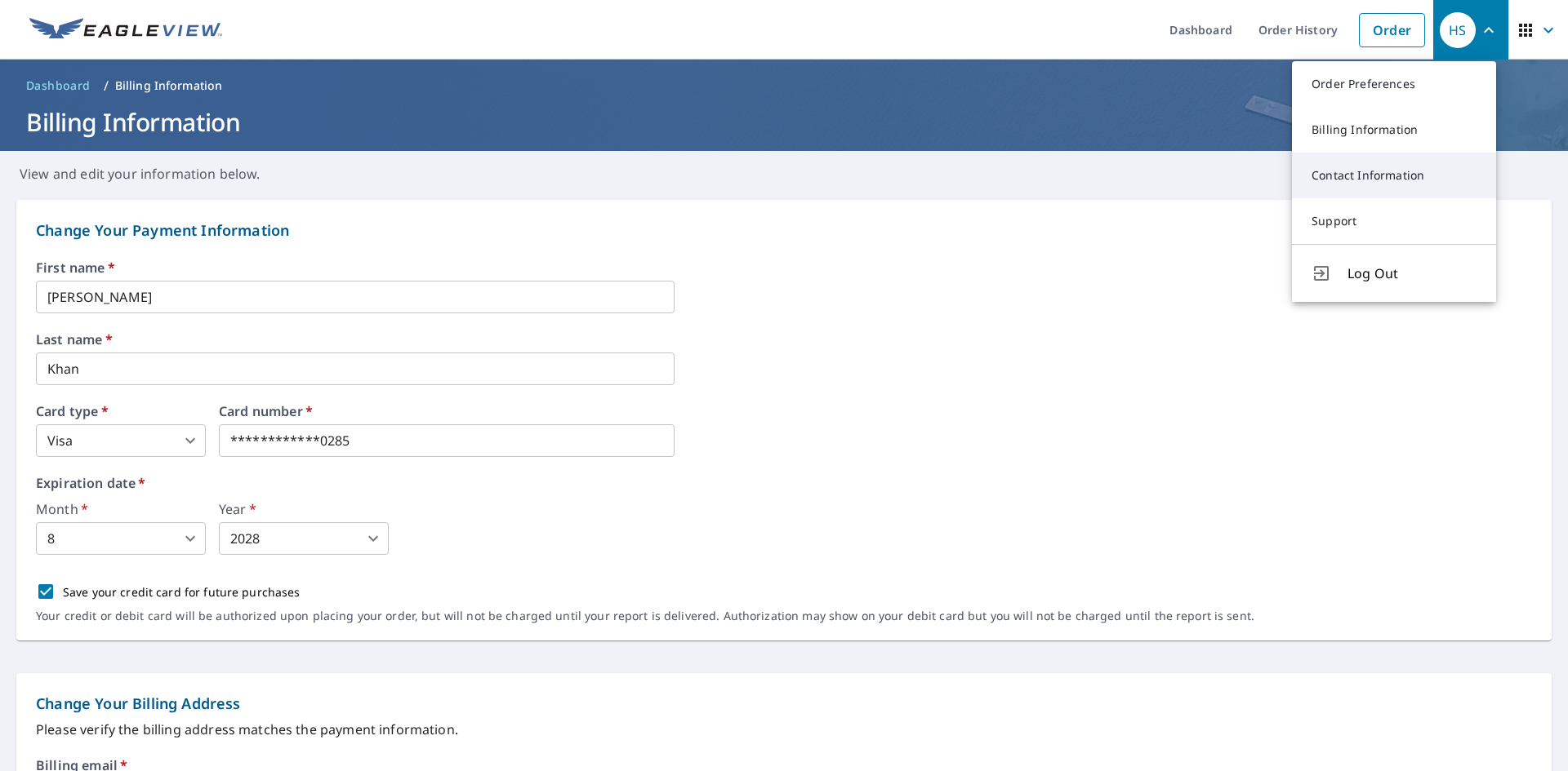
click at [1395, 175] on link "Contact Information" at bounding box center [1394, 175] width 204 height 46
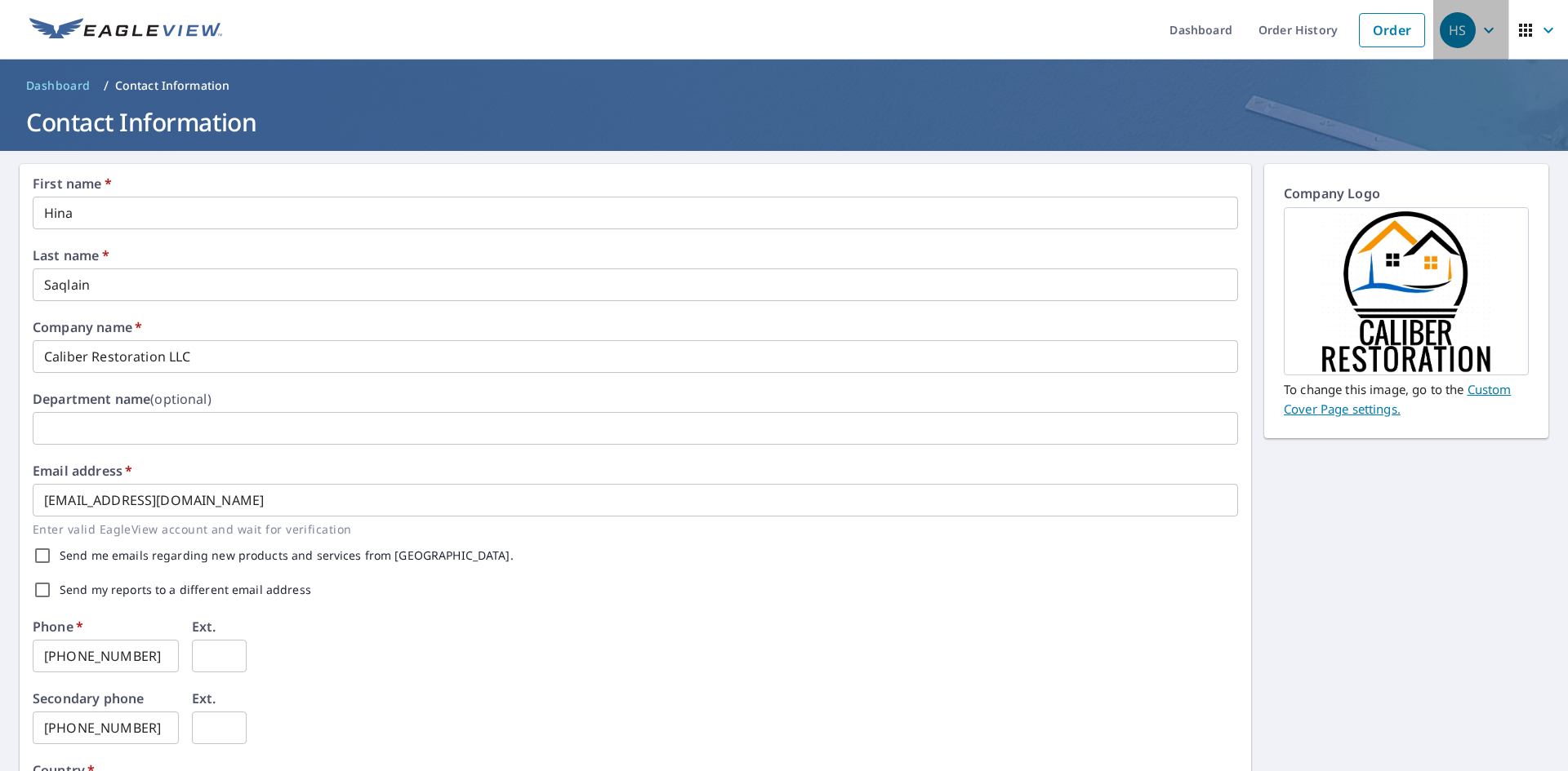
click at [1479, 33] on icon "button" at bounding box center [1488, 30] width 20 height 20
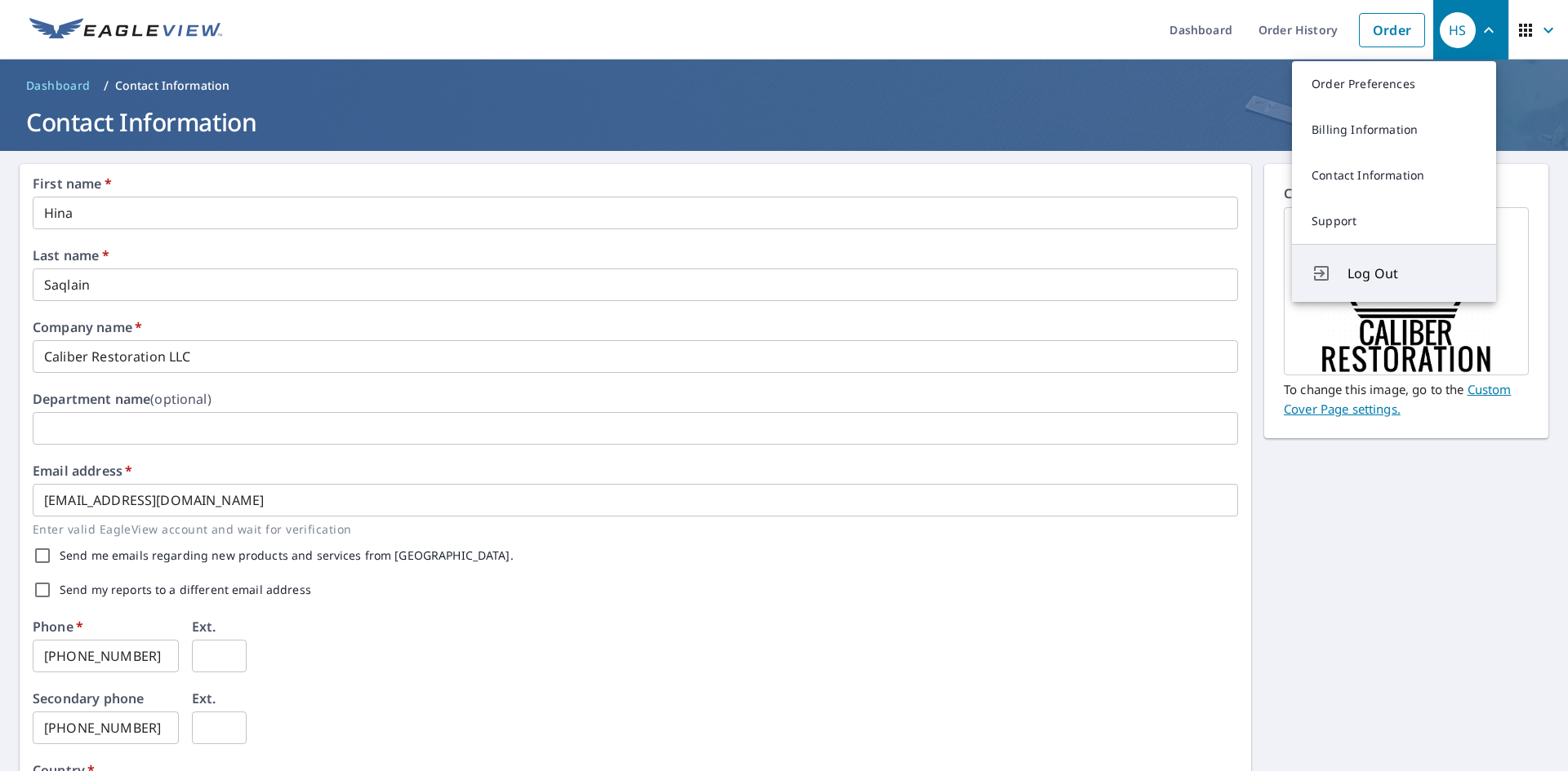
click at [1370, 277] on span "Log Out" at bounding box center [1411, 273] width 129 height 20
